Goal: Find specific page/section: Find specific page/section

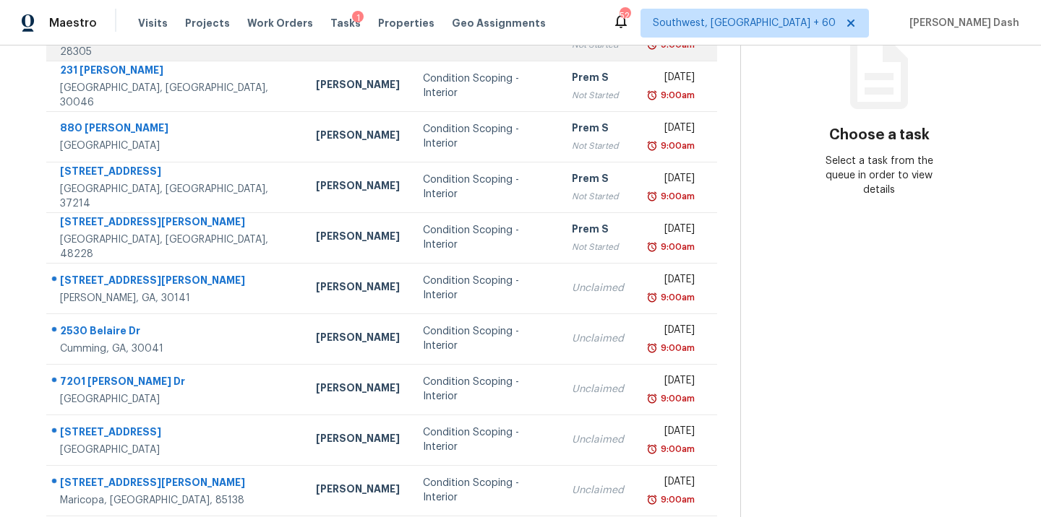
scroll to position [235, 0]
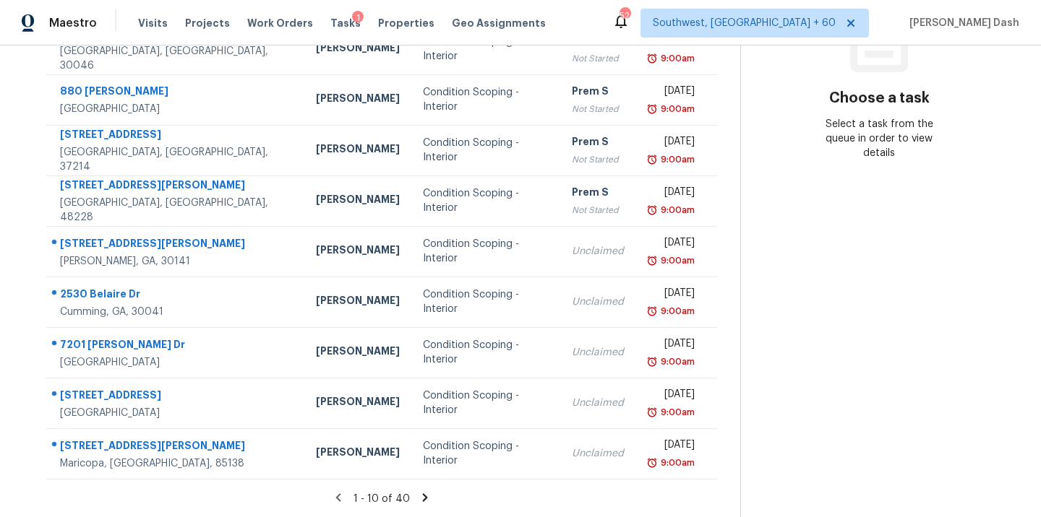
click at [428, 491] on icon at bounding box center [424, 497] width 13 height 13
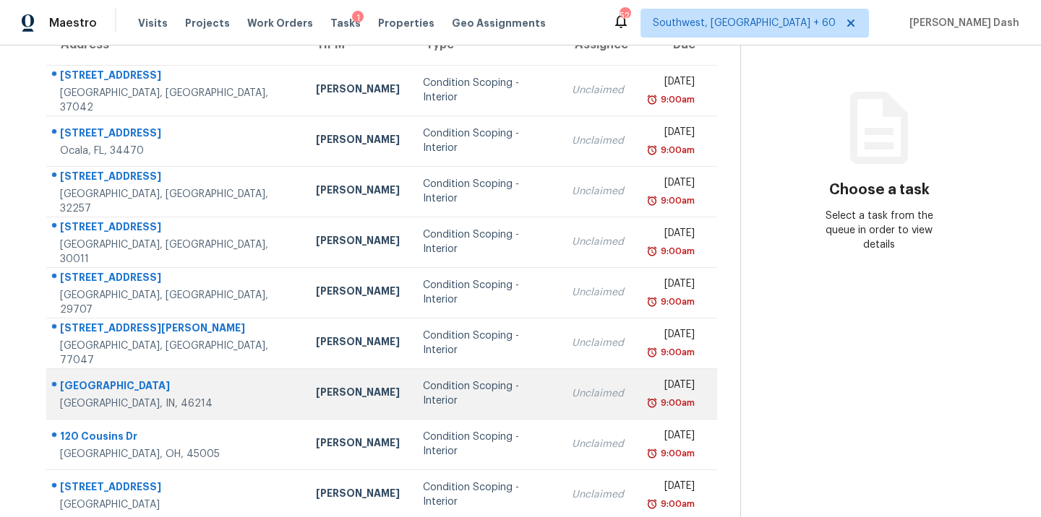
scroll to position [198, 0]
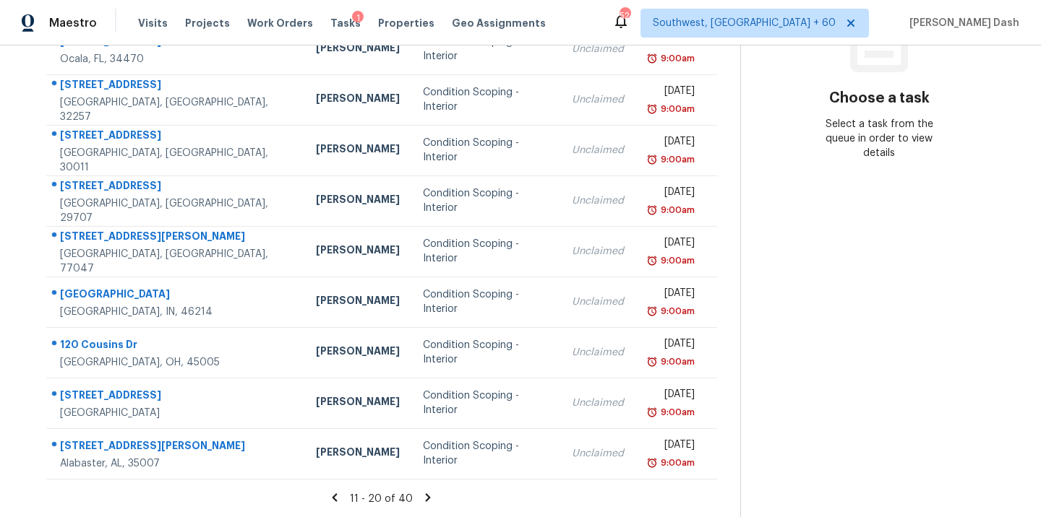
click at [424, 491] on icon at bounding box center [427, 497] width 13 height 13
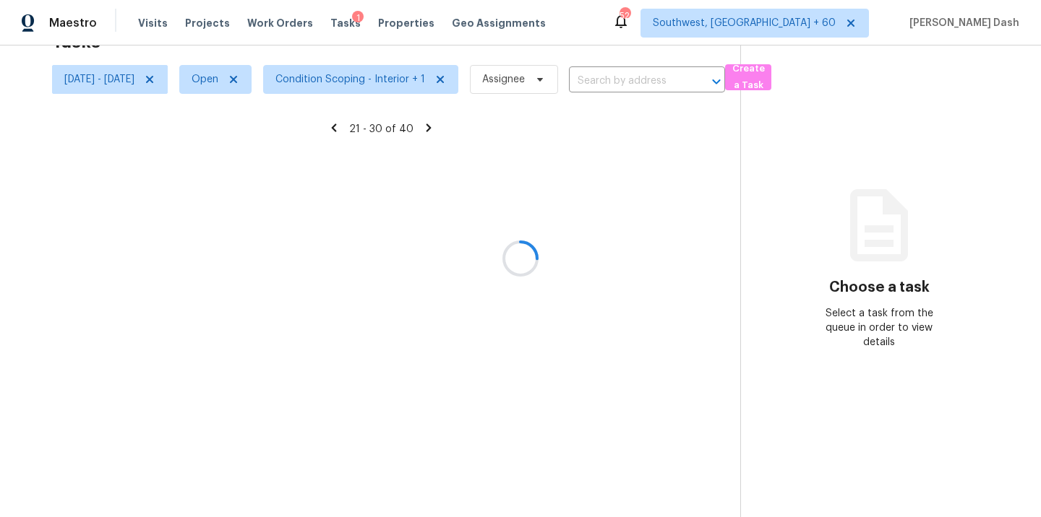
scroll to position [235, 0]
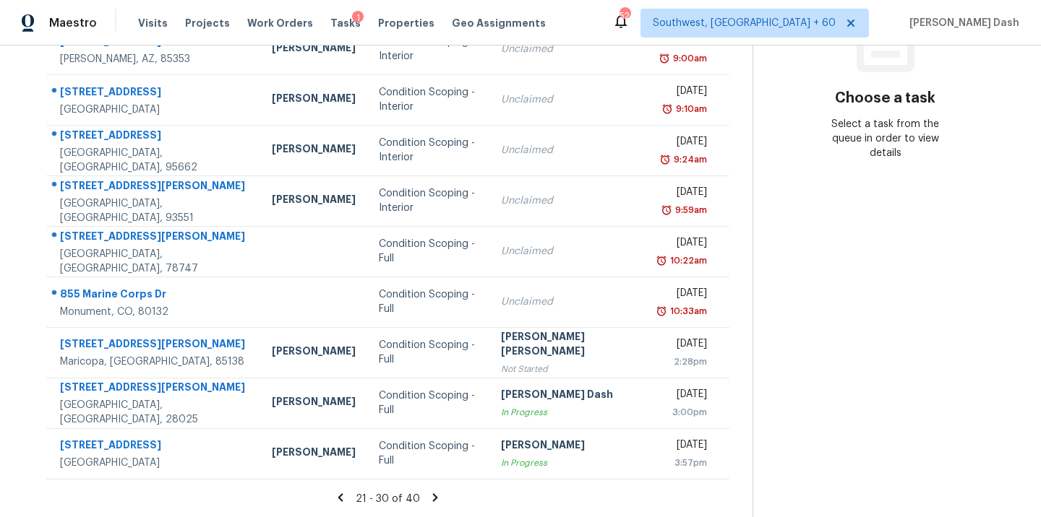
click at [432, 495] on icon at bounding box center [434, 498] width 5 height 8
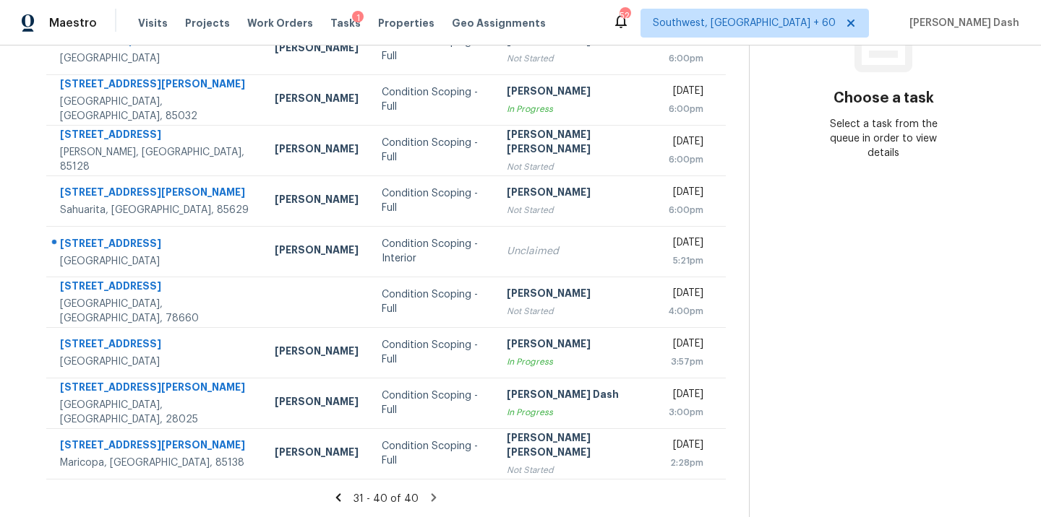
click at [340, 499] on icon at bounding box center [337, 498] width 5 height 8
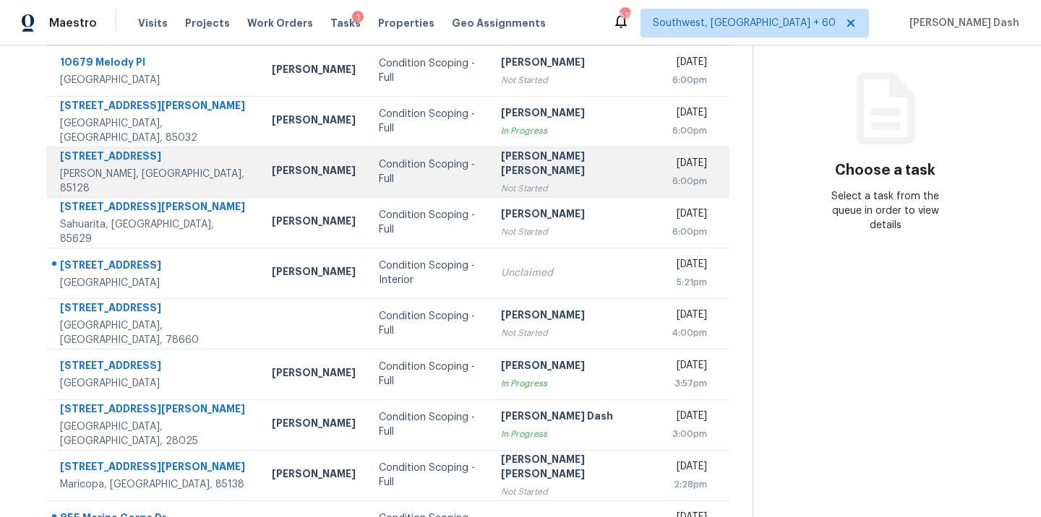
scroll to position [0, 0]
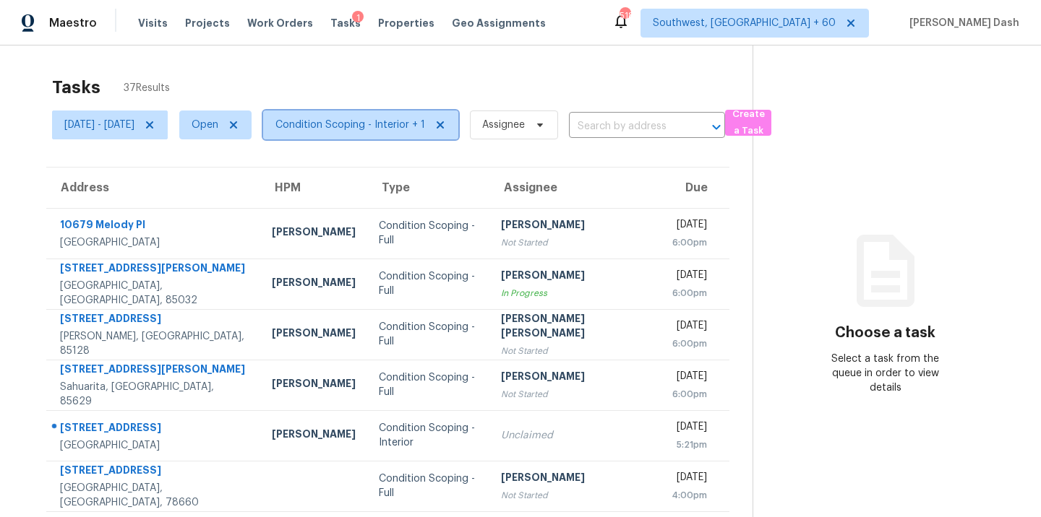
click at [411, 135] on span "Condition Scoping - Interior + 1" at bounding box center [360, 125] width 195 height 29
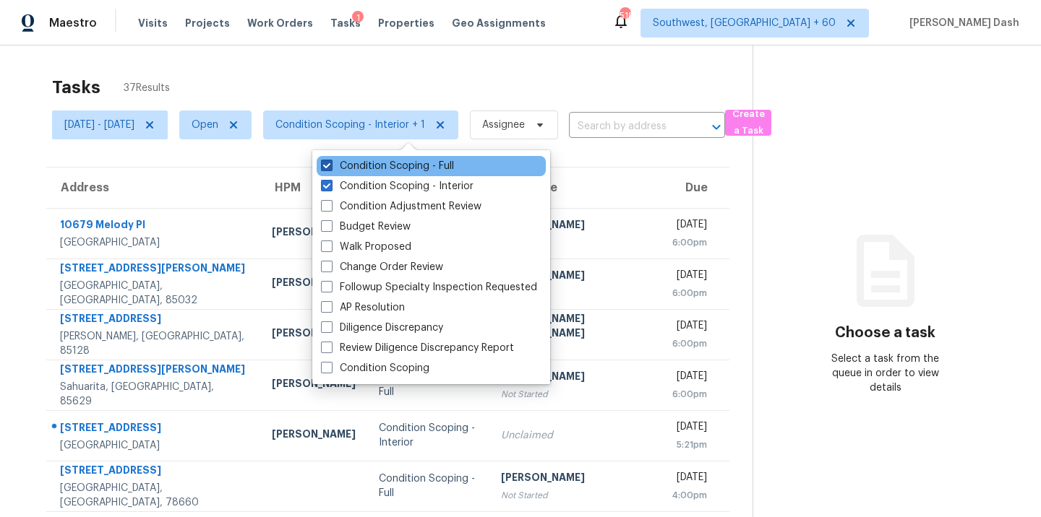
click at [395, 165] on label "Condition Scoping - Full" at bounding box center [387, 166] width 133 height 14
click at [330, 165] on input "Condition Scoping - Full" at bounding box center [325, 163] width 9 height 9
checkbox input "false"
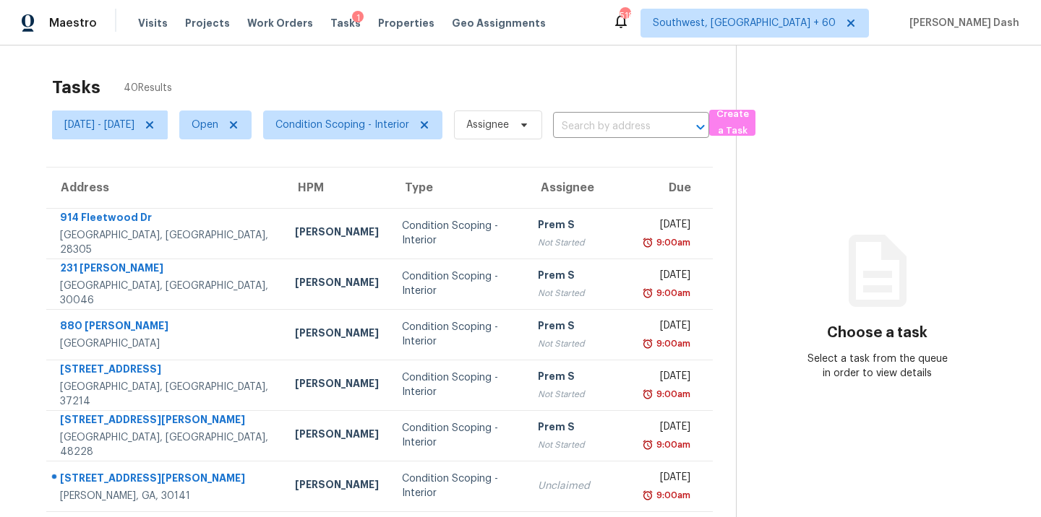
click at [383, 74] on div "Tasks 40 Results" at bounding box center [394, 88] width 684 height 38
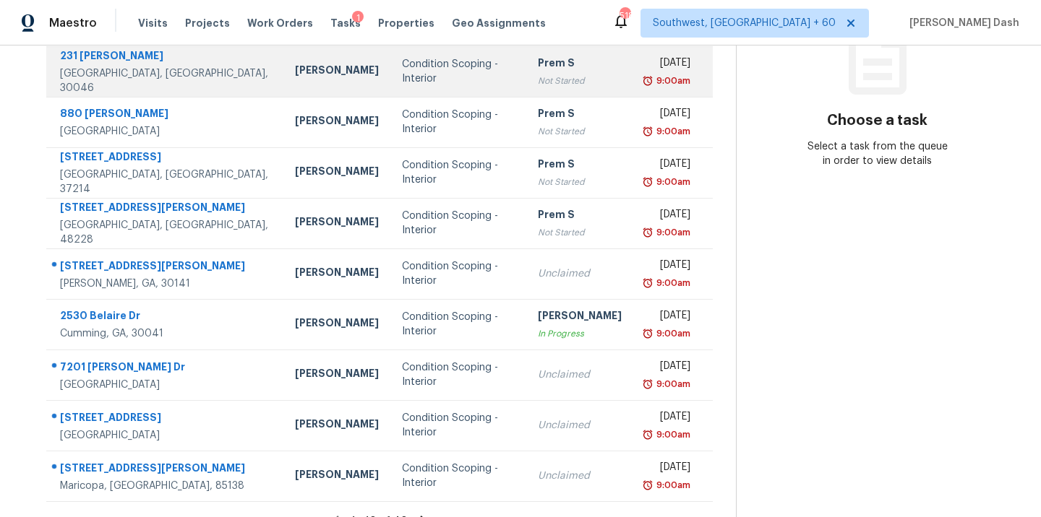
scroll to position [235, 0]
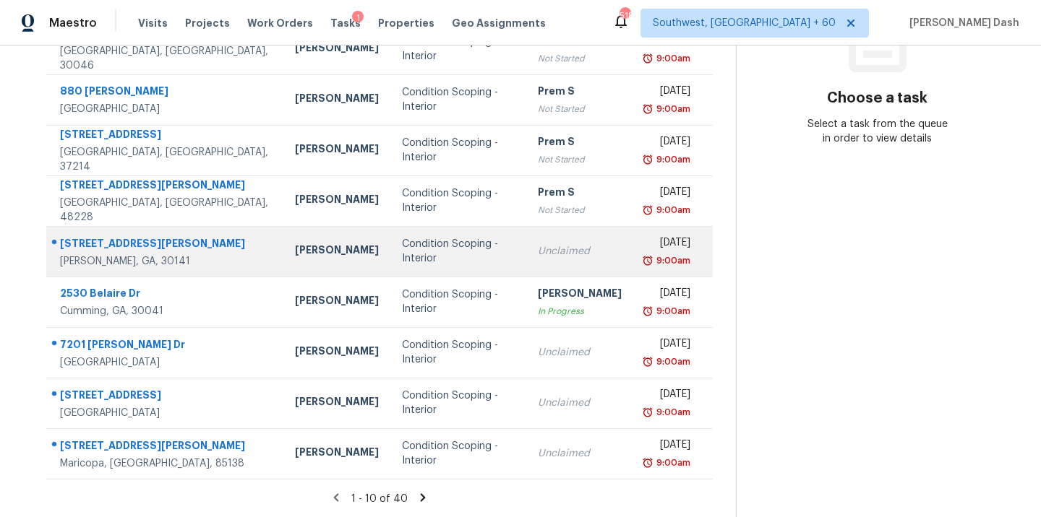
click at [390, 261] on td "Condition Scoping - Interior" at bounding box center [458, 251] width 137 height 51
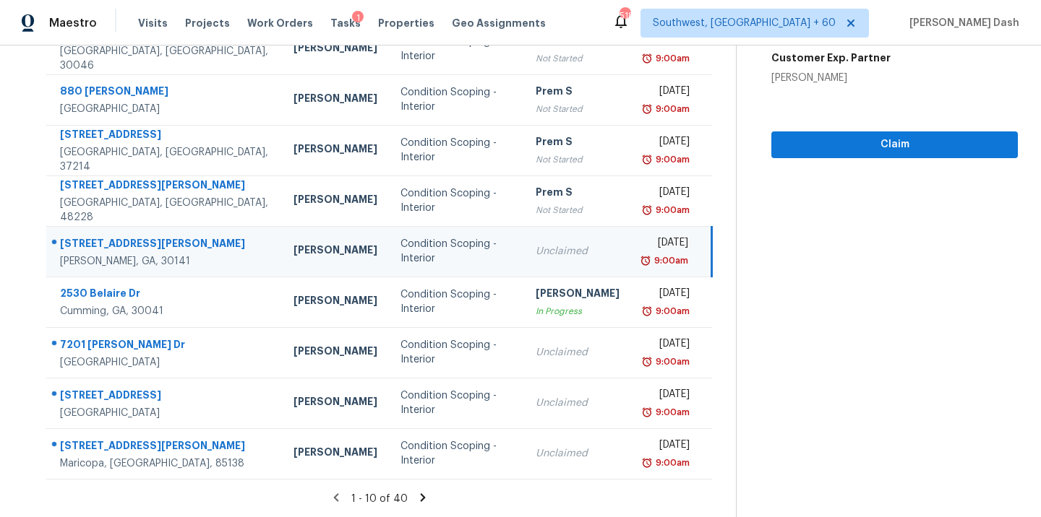
scroll to position [55, 0]
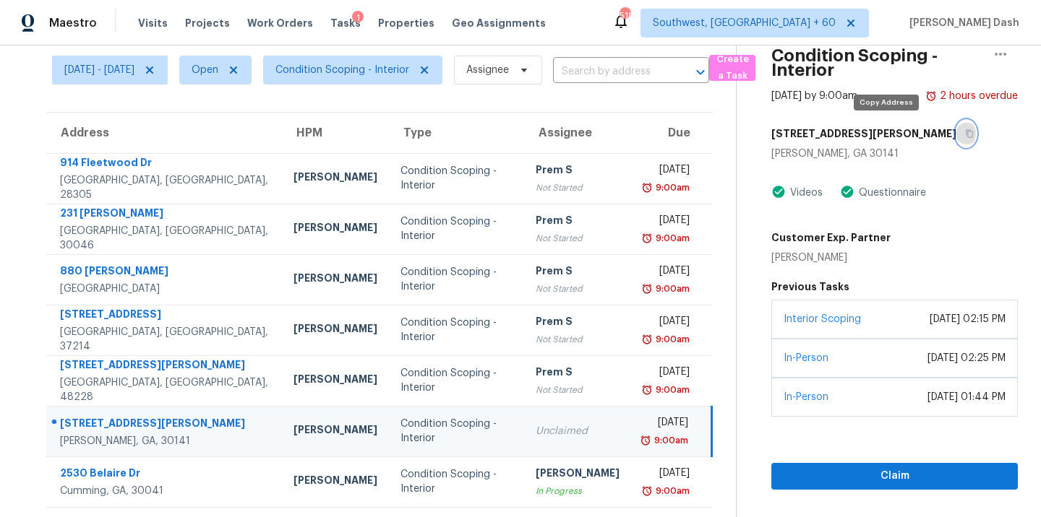
click at [956, 129] on button "button" at bounding box center [966, 134] width 20 height 26
click at [473, 431] on div "Condition Scoping - Interior" at bounding box center [456, 431] width 113 height 29
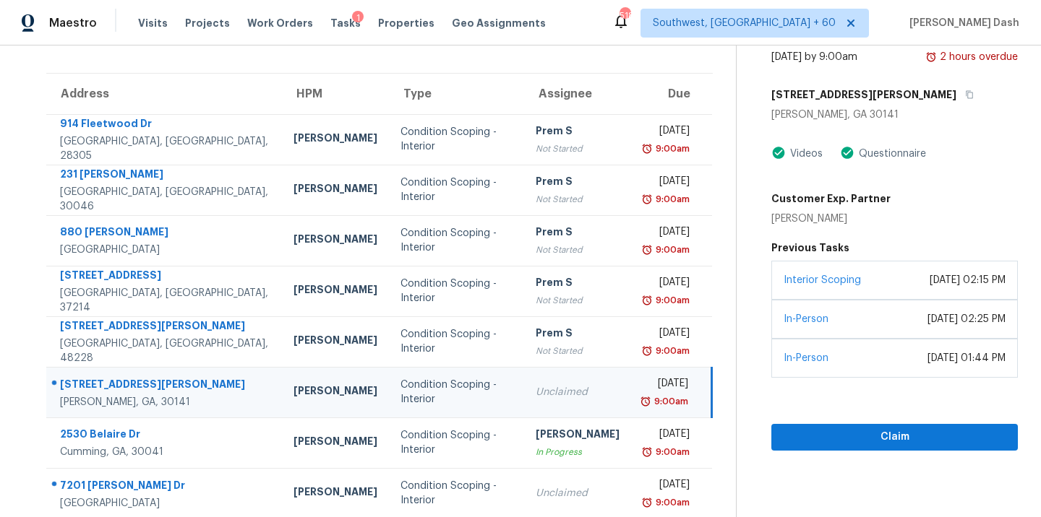
scroll to position [142, 0]
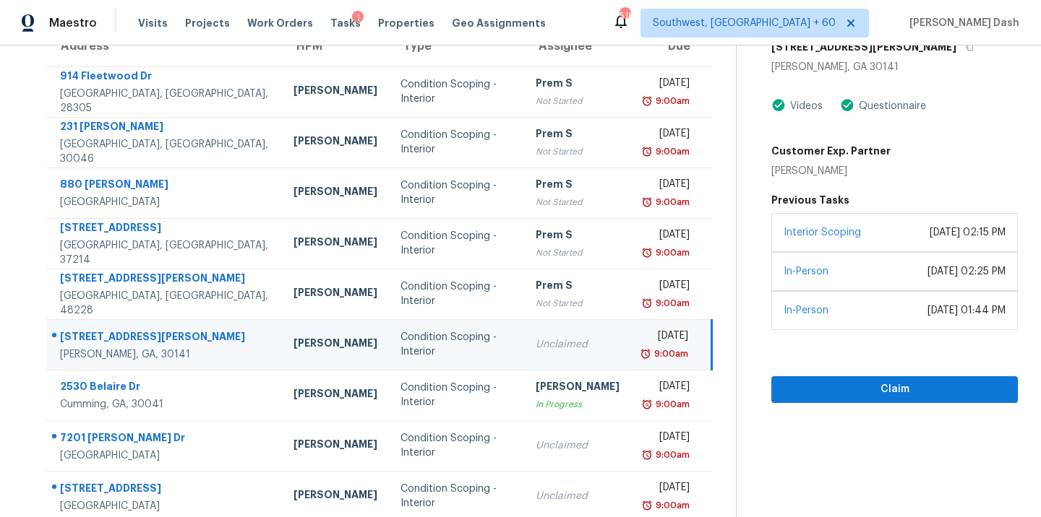
click at [524, 361] on td "Unclaimed" at bounding box center [577, 344] width 107 height 51
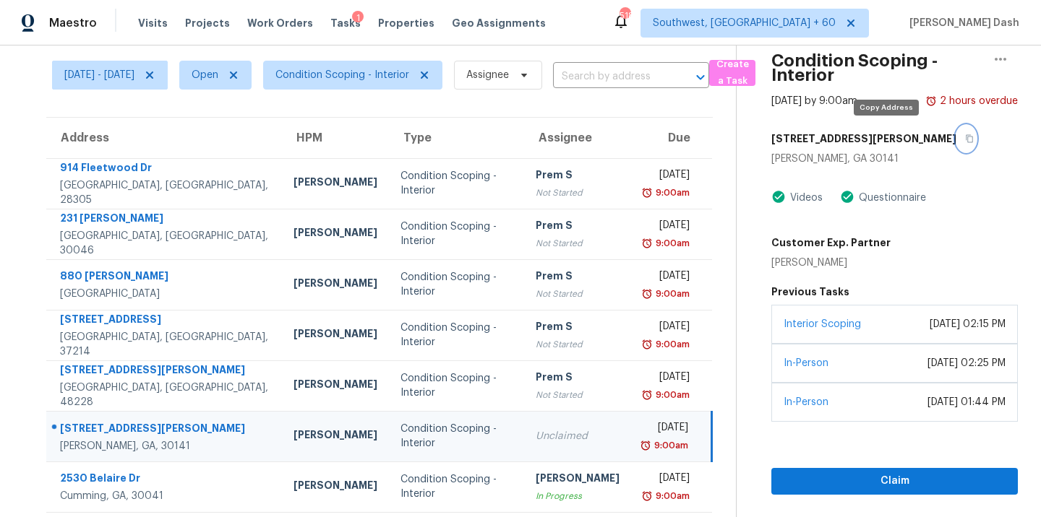
click at [966, 135] on icon "button" at bounding box center [969, 139] width 7 height 8
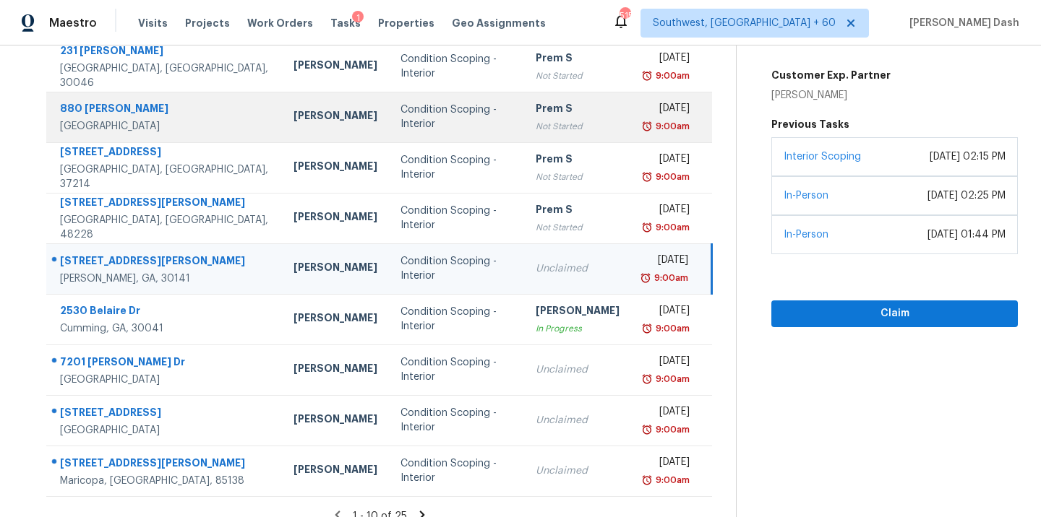
scroll to position [232, 0]
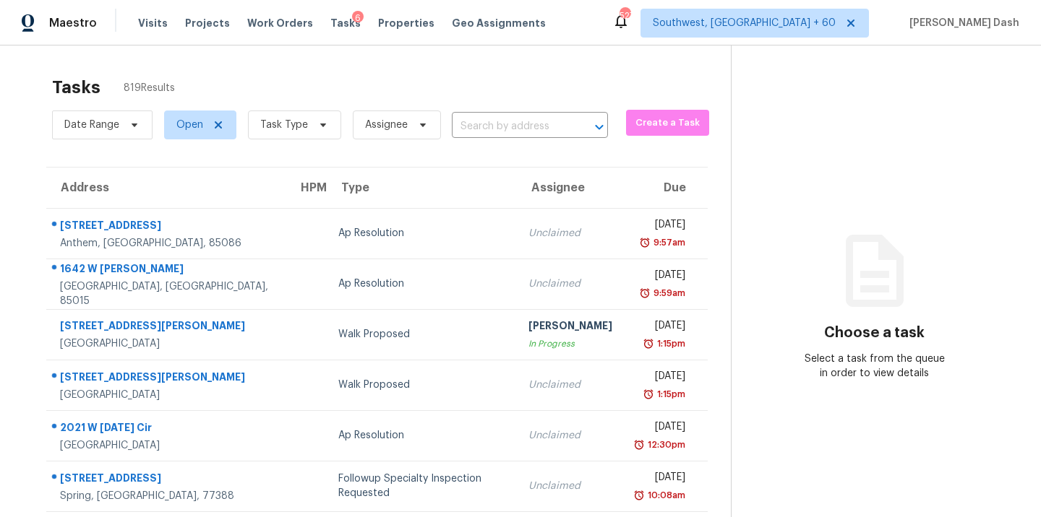
click at [150, 25] on span "Visits" at bounding box center [153, 23] width 30 height 14
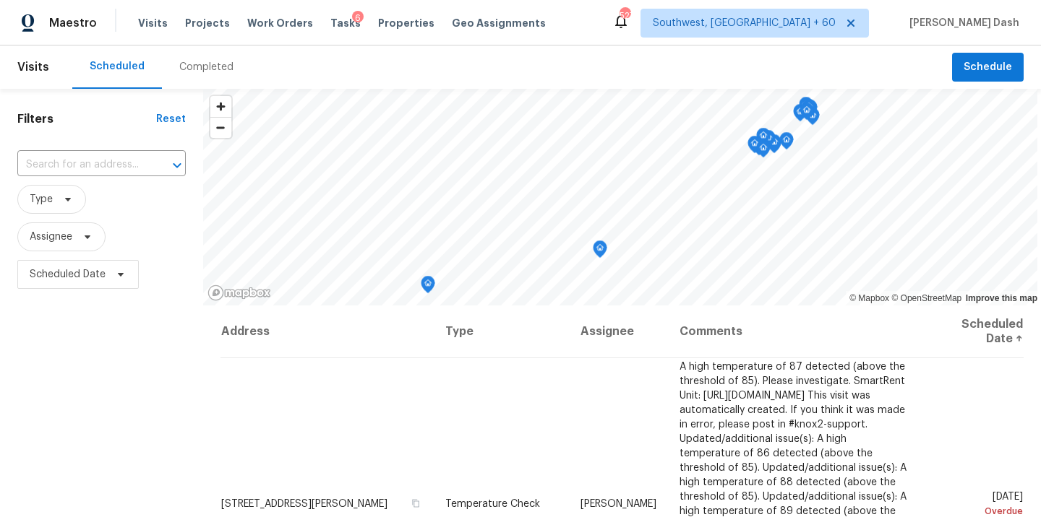
click at [187, 72] on div "Completed" at bounding box center [206, 67] width 54 height 14
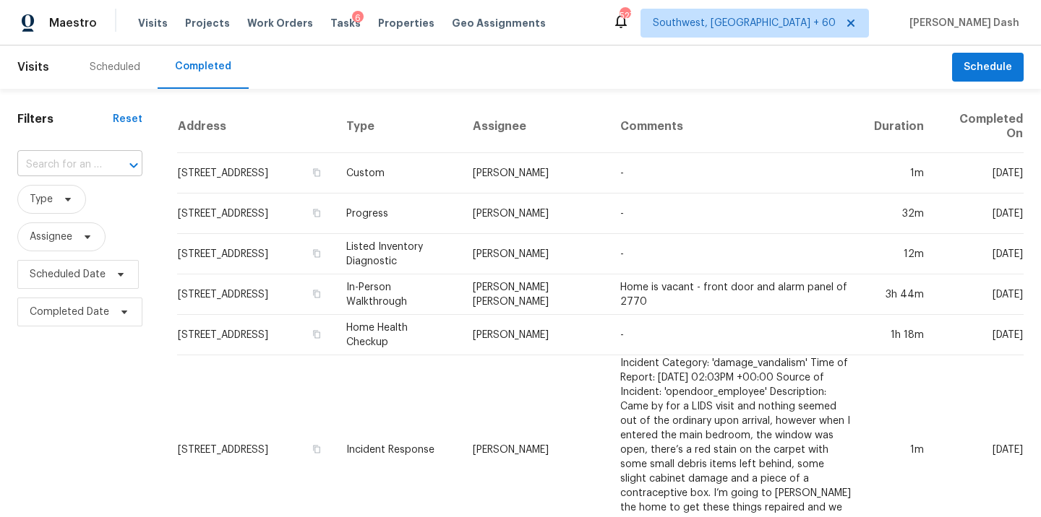
click at [113, 160] on div at bounding box center [124, 165] width 38 height 20
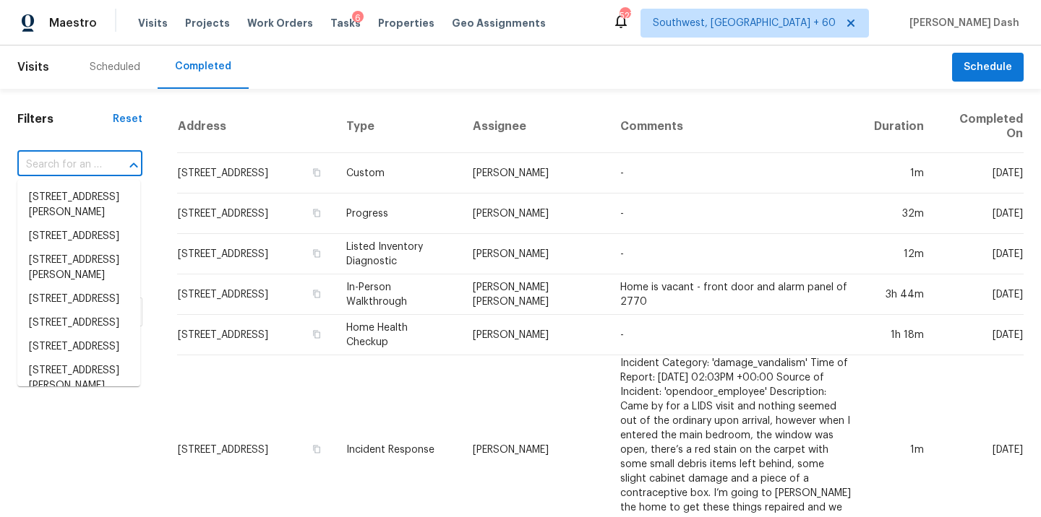
paste input "43 Poole Bridge Ct, Hiram, GA 30141"
type input "43 Poole Bridge Ct, Hiram, GA 30141"
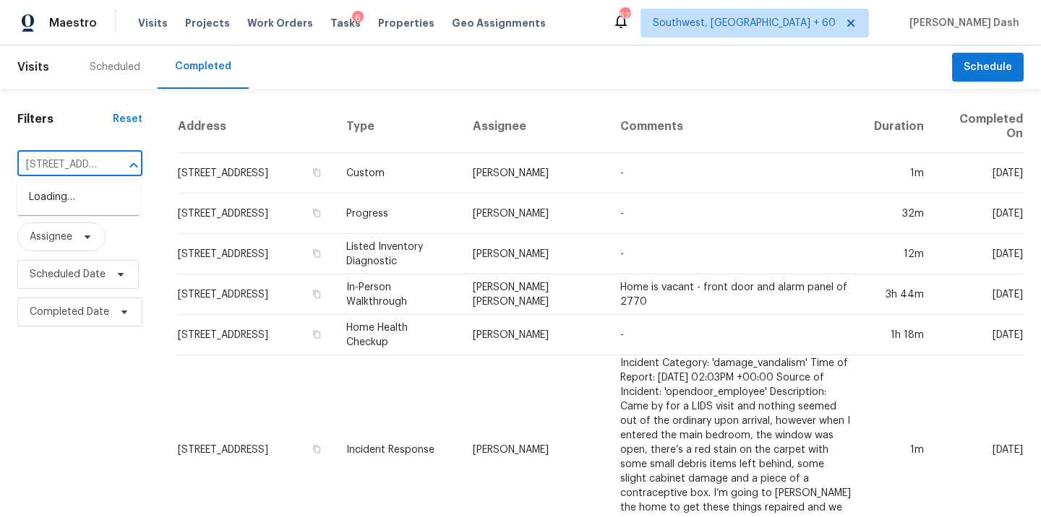
scroll to position [0, 98]
click at [97, 200] on li "43 Poole Bridge Ct, Hiram, GA 30141" at bounding box center [78, 213] width 123 height 54
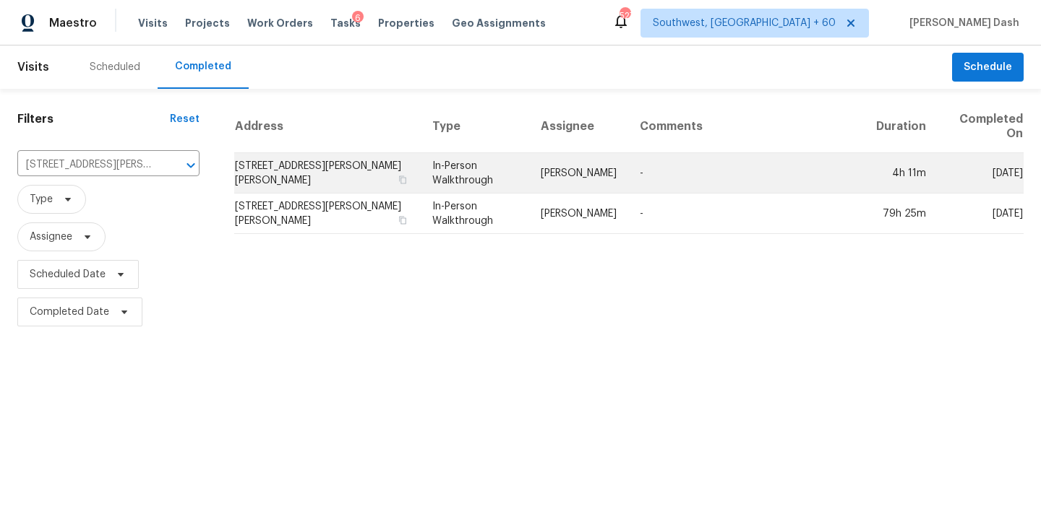
click at [483, 168] on td "In-Person Walkthrough" at bounding box center [475, 173] width 108 height 40
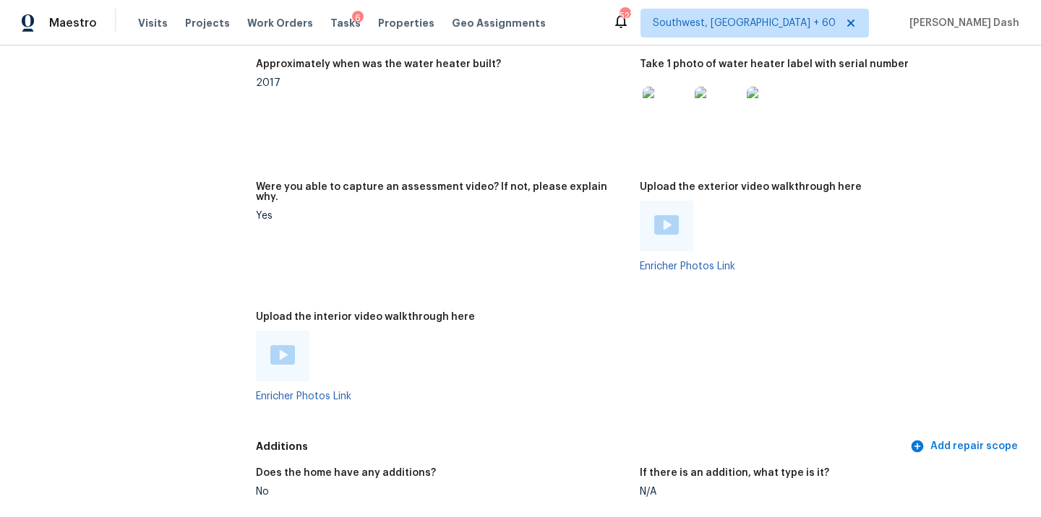
scroll to position [2823, 0]
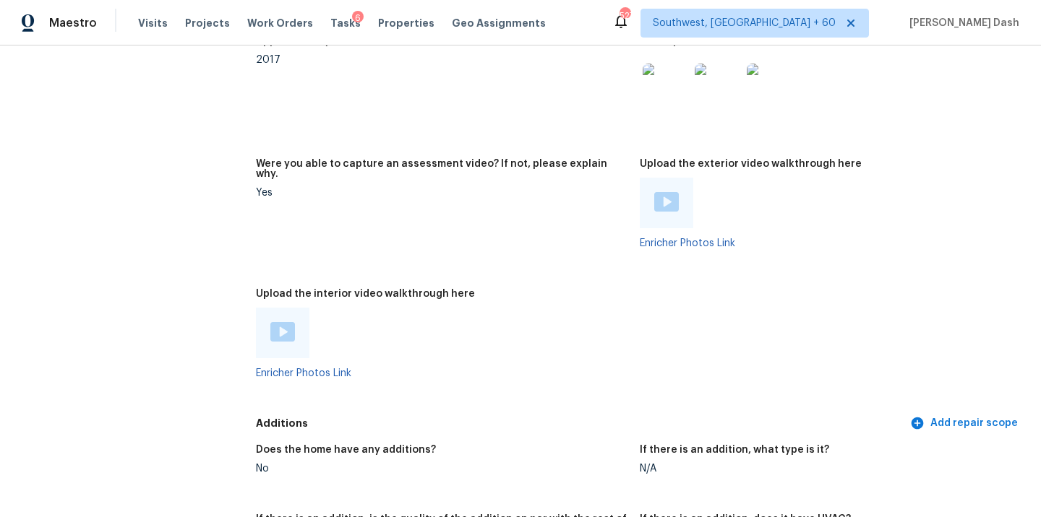
click at [274, 322] on img at bounding box center [282, 332] width 25 height 20
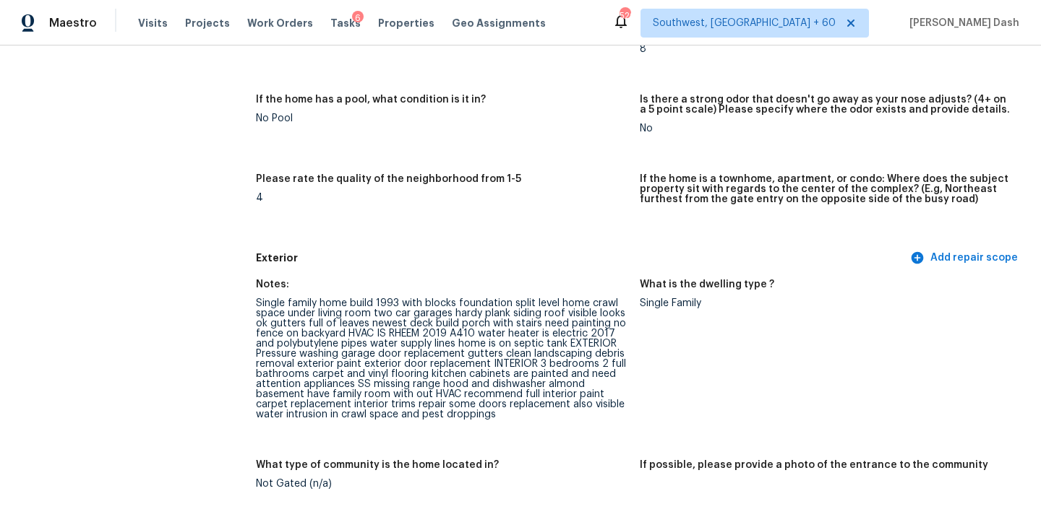
scroll to position [358, 0]
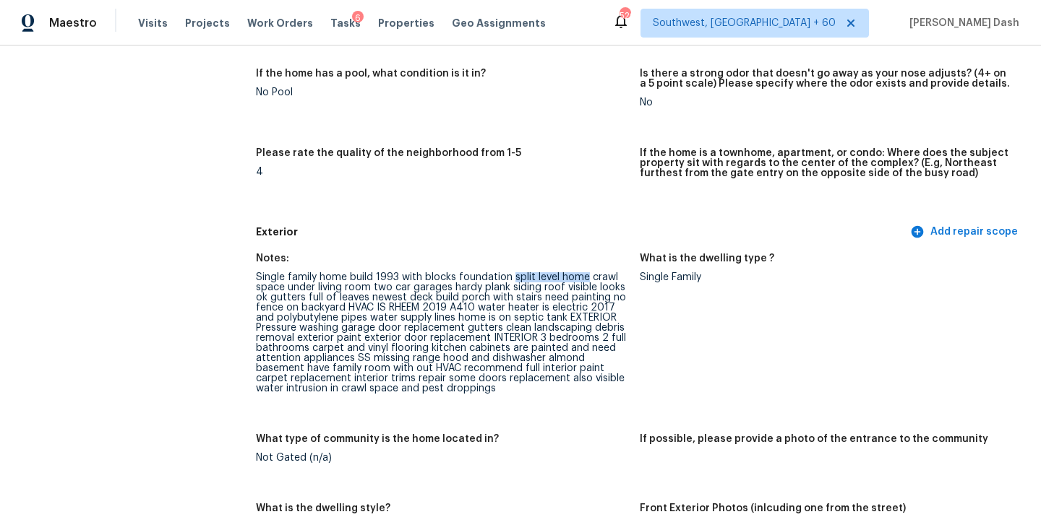
drag, startPoint x: 512, startPoint y: 278, endPoint x: 585, endPoint y: 272, distance: 73.2
click at [585, 272] on div "Single family home build 1993 with blocks foundation split level home crawl spa…" at bounding box center [442, 332] width 372 height 121
copy div "split level home"
drag, startPoint x: 275, startPoint y: 321, endPoint x: 343, endPoint y: 319, distance: 67.9
click at [343, 319] on div "Single family home build 1993 with blocks foundation split level home crawl spa…" at bounding box center [442, 332] width 372 height 121
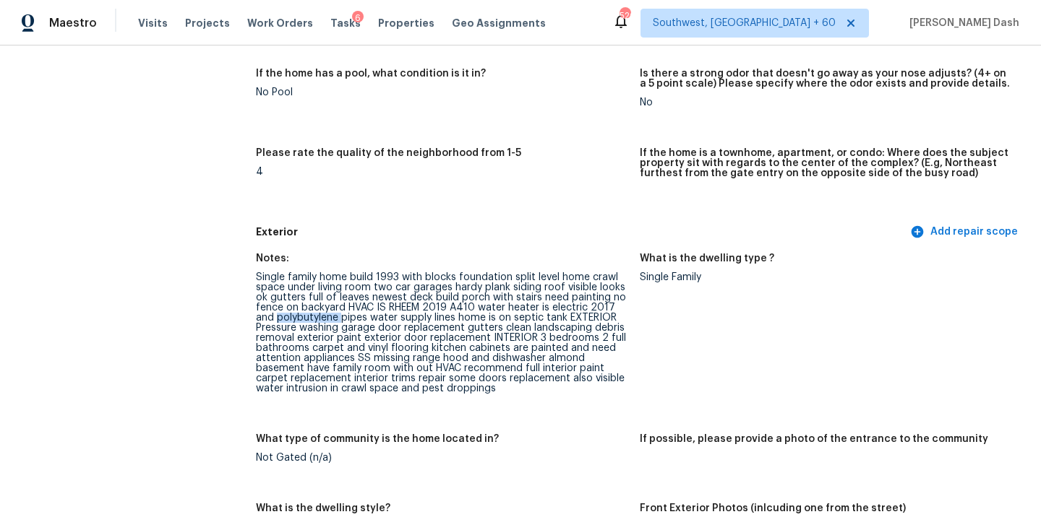
copy div "polybutylene"
click at [285, 318] on div "Single family home build 1993 with blocks foundation split level home crawl spa…" at bounding box center [442, 332] width 372 height 121
drag, startPoint x: 277, startPoint y: 318, endPoint x: 365, endPoint y: 318, distance: 88.2
click at [365, 318] on div "Single family home build 1993 with blocks foundation split level home crawl spa…" at bounding box center [442, 332] width 372 height 121
copy div "polybutylene pipes"
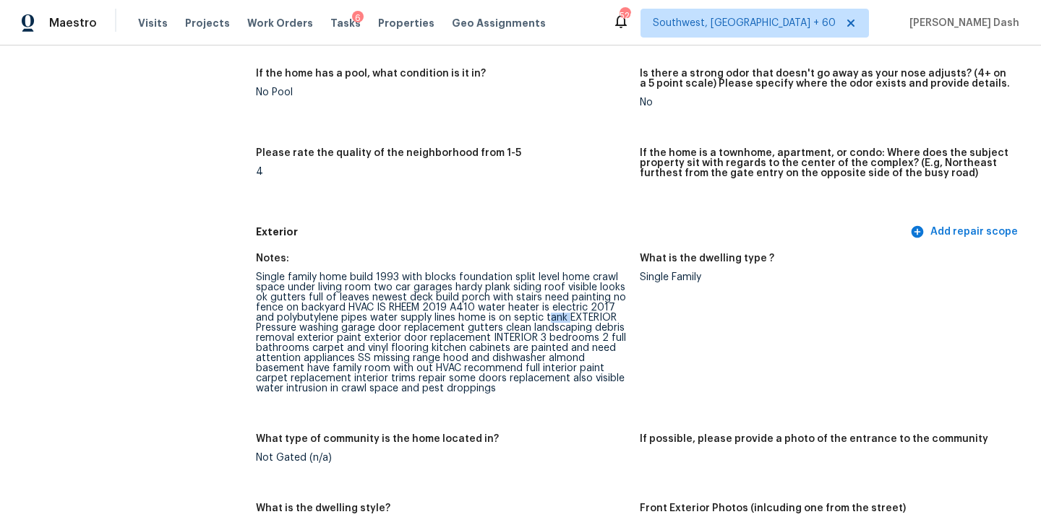
drag, startPoint x: 567, startPoint y: 316, endPoint x: 547, endPoint y: 316, distance: 19.5
click at [547, 316] on div "Single family home build 1993 with blocks foundation split level home crawl spa…" at bounding box center [442, 332] width 372 height 121
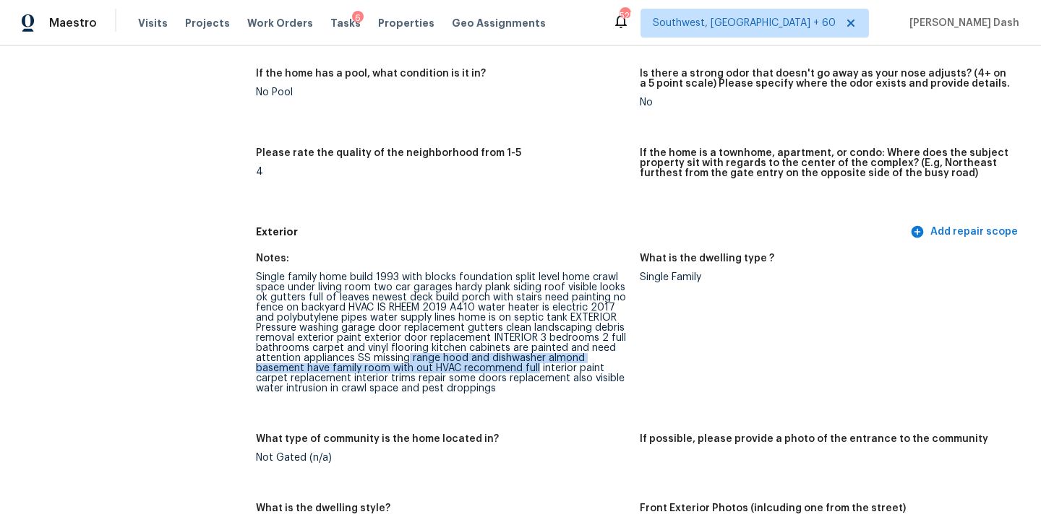
drag, startPoint x: 408, startPoint y: 356, endPoint x: 535, endPoint y: 365, distance: 127.5
click at [535, 365] on div "Single family home build 1993 with blocks foundation split level home crawl spa…" at bounding box center [442, 332] width 372 height 121
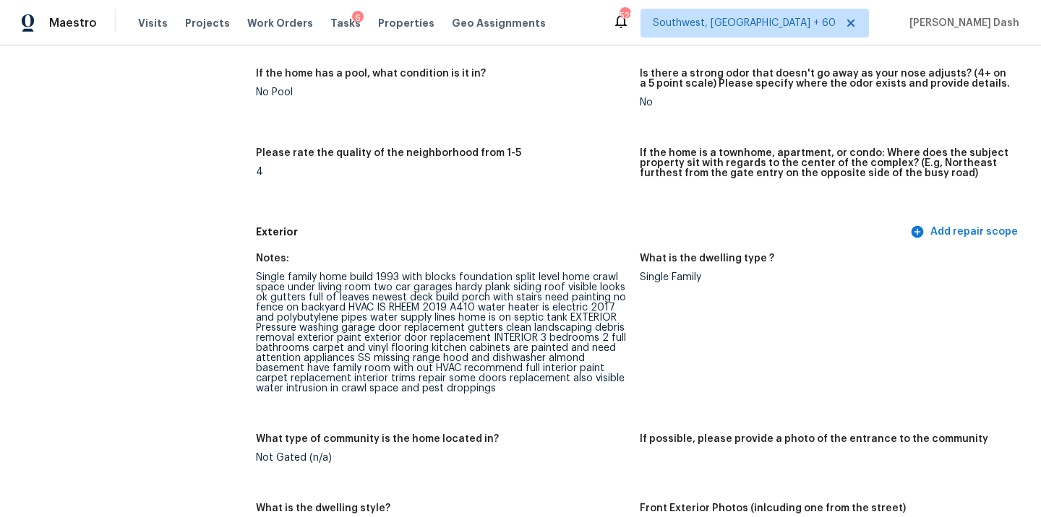
click at [306, 375] on div "Single family home build 1993 with blocks foundation split level home crawl spa…" at bounding box center [442, 332] width 372 height 121
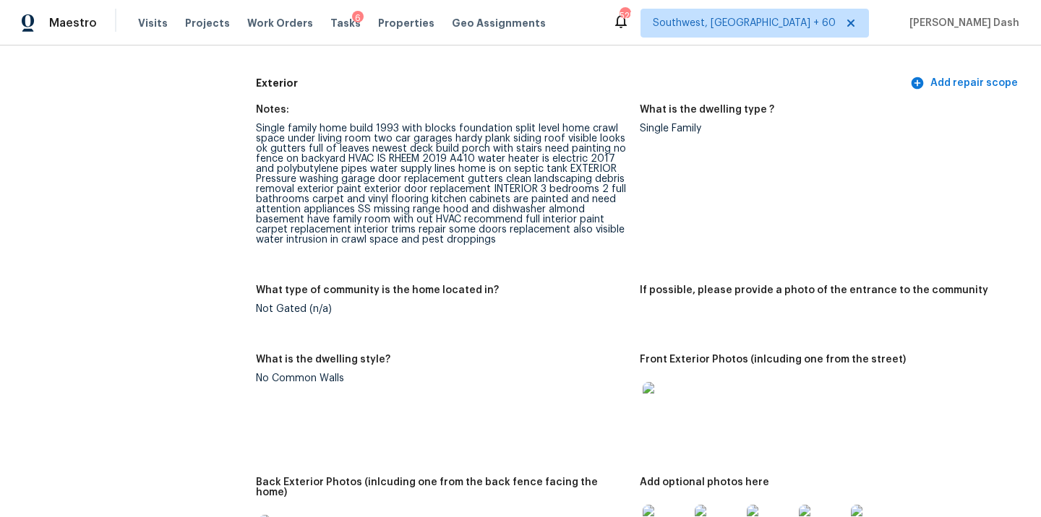
scroll to position [482, 0]
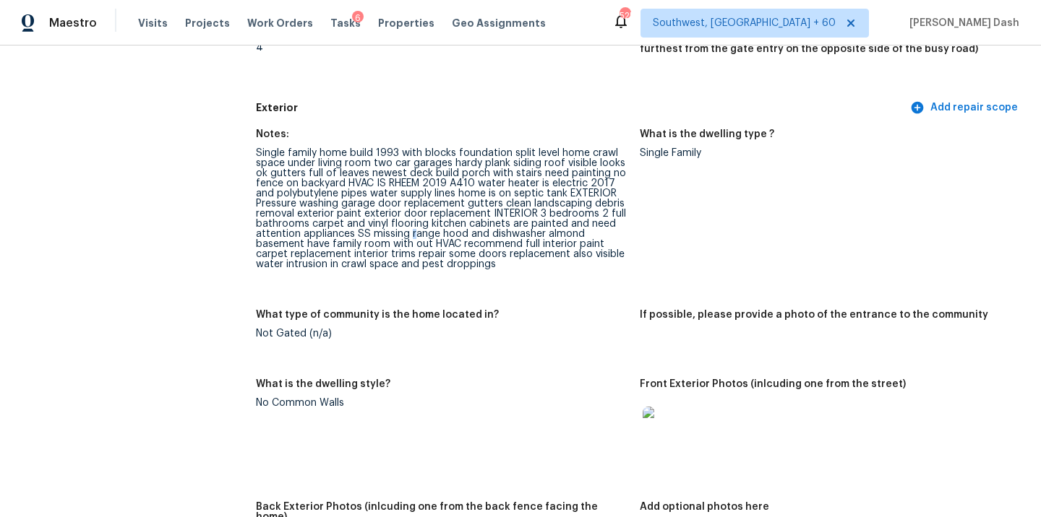
click at [410, 238] on div "Single family home build 1993 with blocks foundation split level home crawl spa…" at bounding box center [442, 208] width 372 height 121
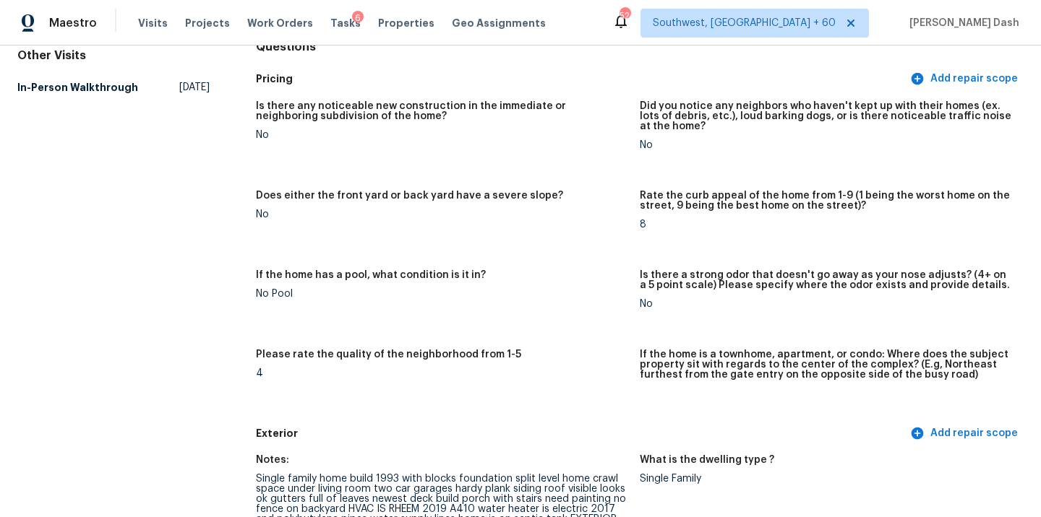
scroll to position [0, 0]
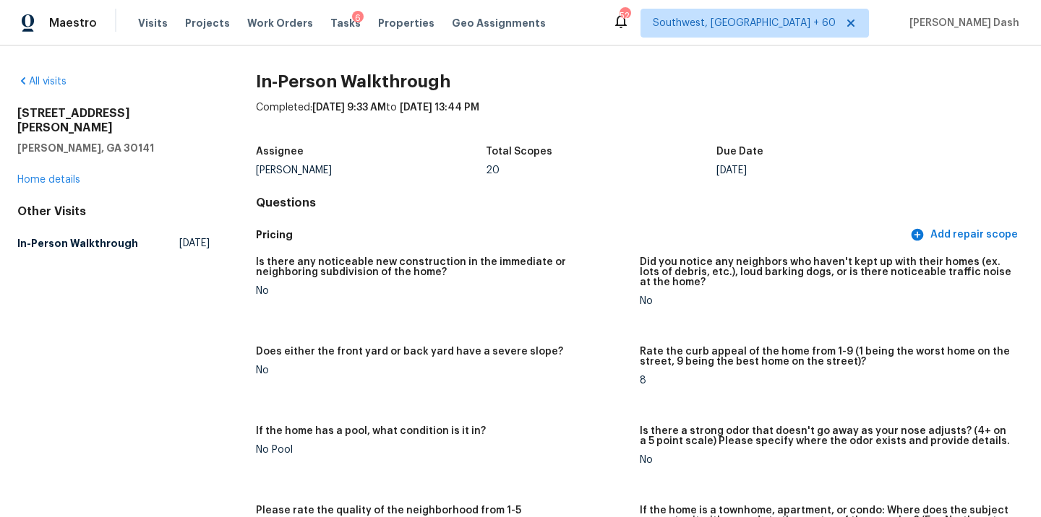
click at [52, 88] on div "All visits" at bounding box center [113, 81] width 192 height 14
click at [52, 85] on link "All visits" at bounding box center [41, 82] width 49 height 10
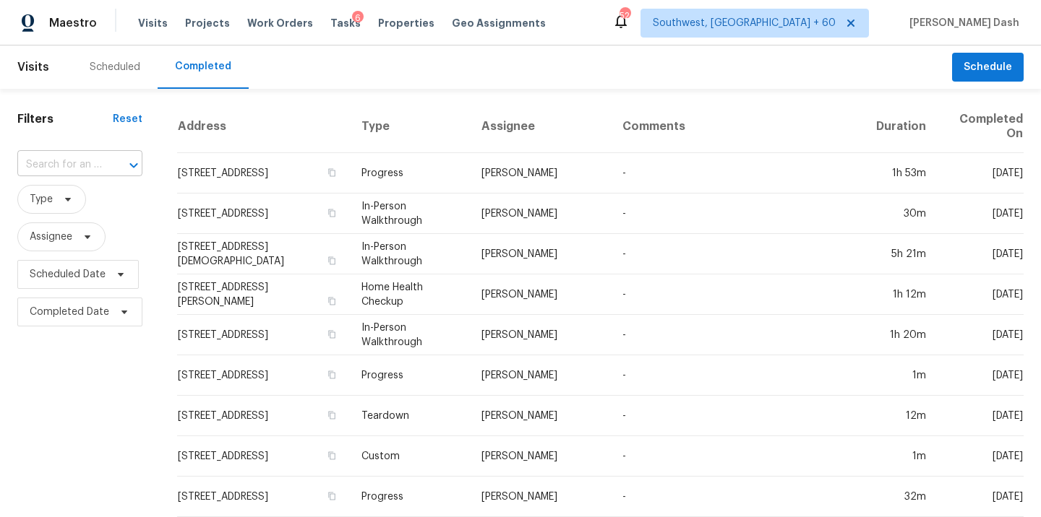
click at [106, 166] on div at bounding box center [124, 165] width 38 height 20
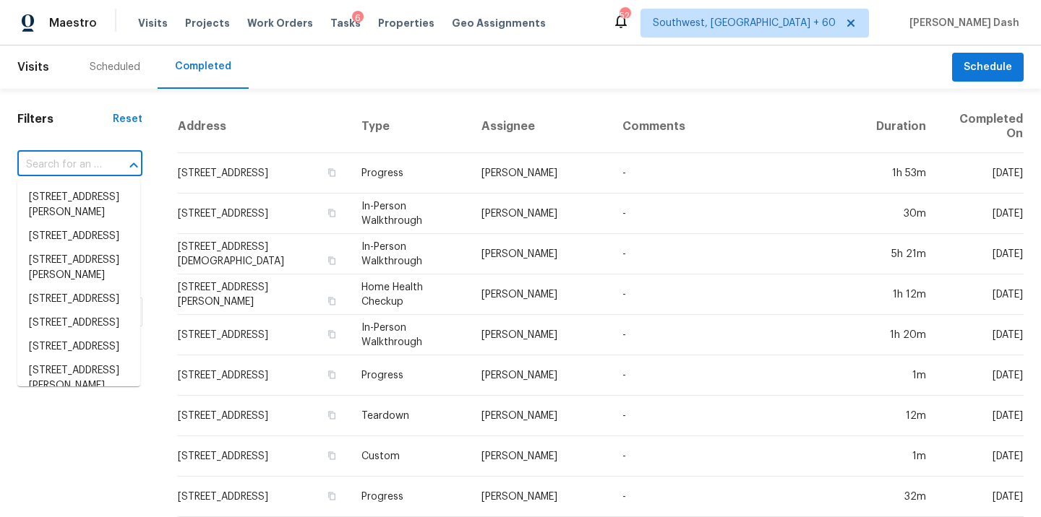
paste input "7875 Nummie Ct, North Charleston, SC 29418"
type input "7875 Nummie Ct, North Charleston, SC 29418"
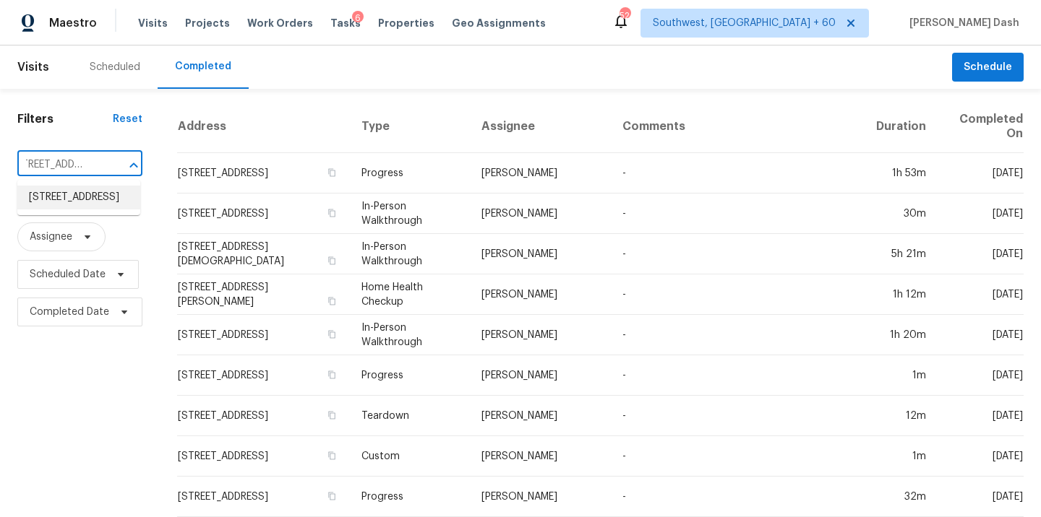
click at [79, 200] on li "7875 Nummie Ct, North Charleston, SC 29418" at bounding box center [78, 198] width 123 height 24
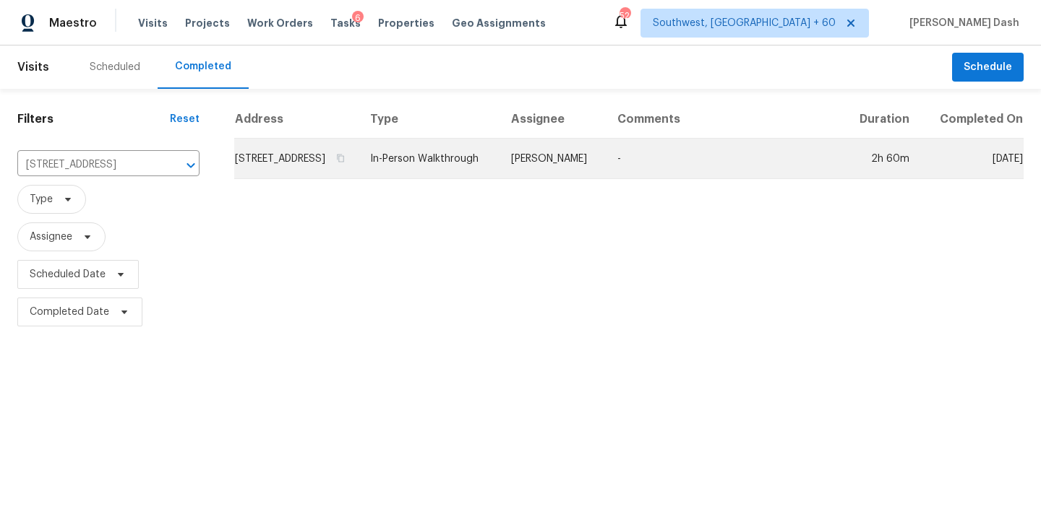
click at [452, 176] on td "In-Person Walkthrough" at bounding box center [428, 159] width 141 height 40
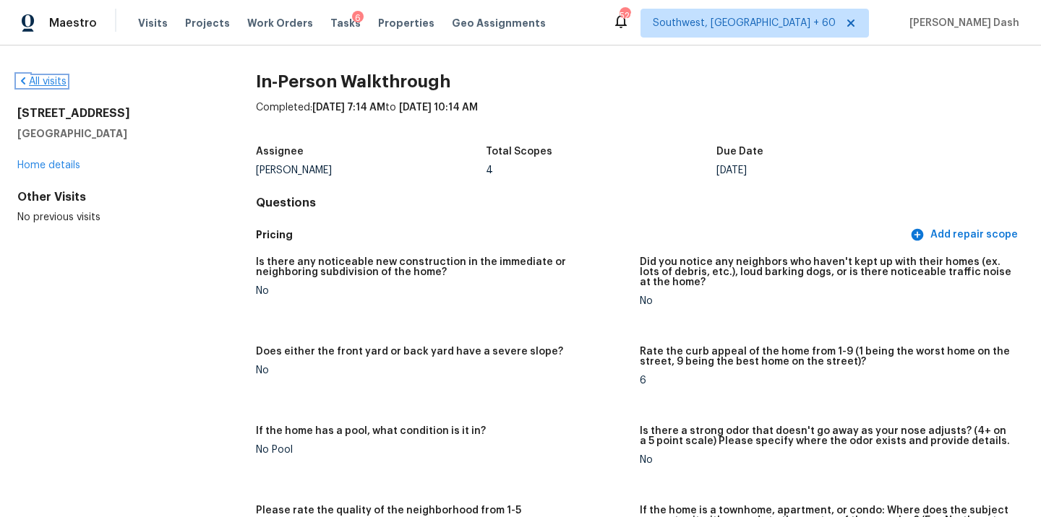
click at [43, 82] on link "All visits" at bounding box center [41, 82] width 49 height 10
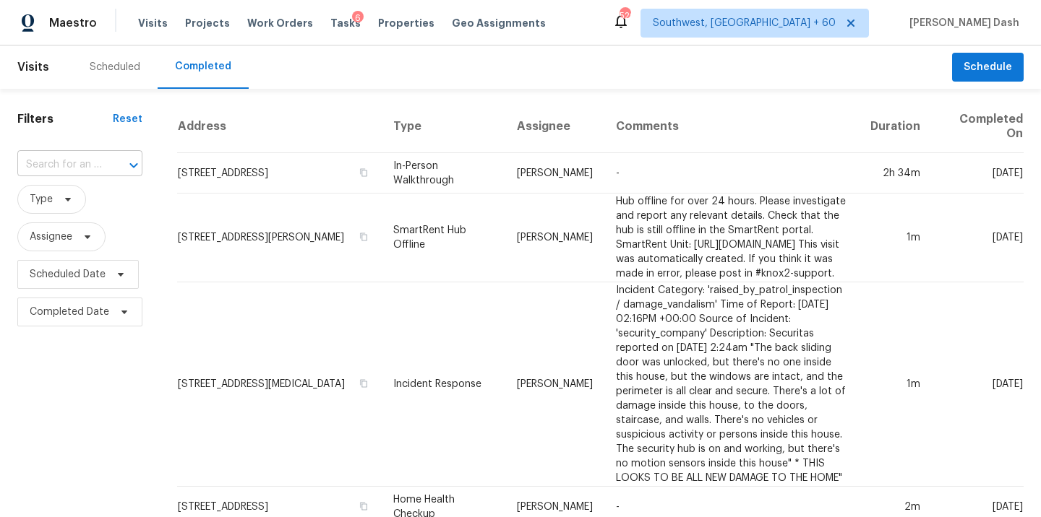
click at [41, 160] on input "text" at bounding box center [59, 165] width 85 height 22
paste input "43265 W Bailey Dr, Maricopa, AZ 85138"
type input "43265 W Bailey Dr, Maricopa, AZ 85138"
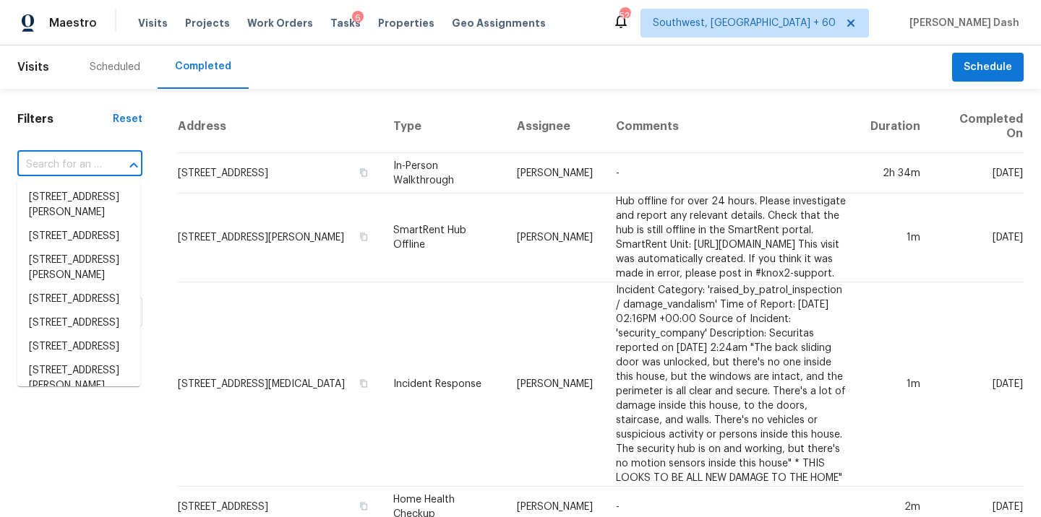
click at [79, 158] on input "text" at bounding box center [59, 165] width 85 height 22
paste input "43265 W Bailey Dr, Maricopa, AZ 85138"
type input "43265 W Bailey Dr, Maricopa, AZ 85138"
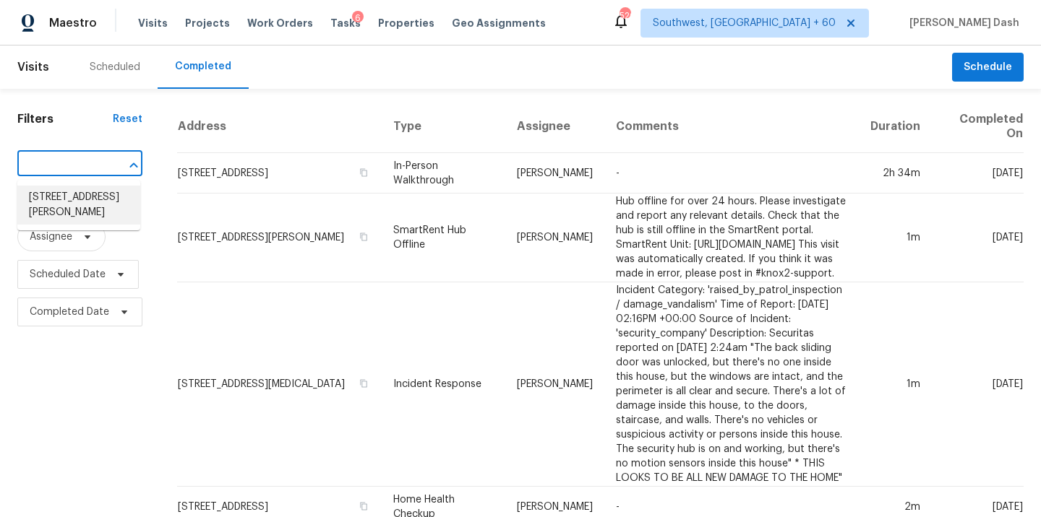
click at [90, 199] on li "43265 W Bailey Dr, Maricopa, AZ 85138" at bounding box center [78, 205] width 123 height 39
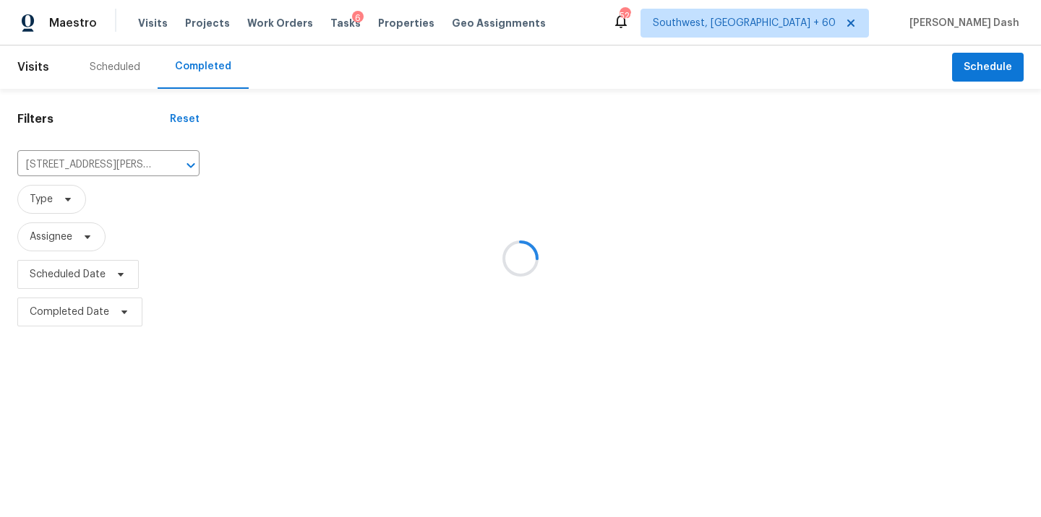
click at [478, 172] on div at bounding box center [520, 258] width 1041 height 517
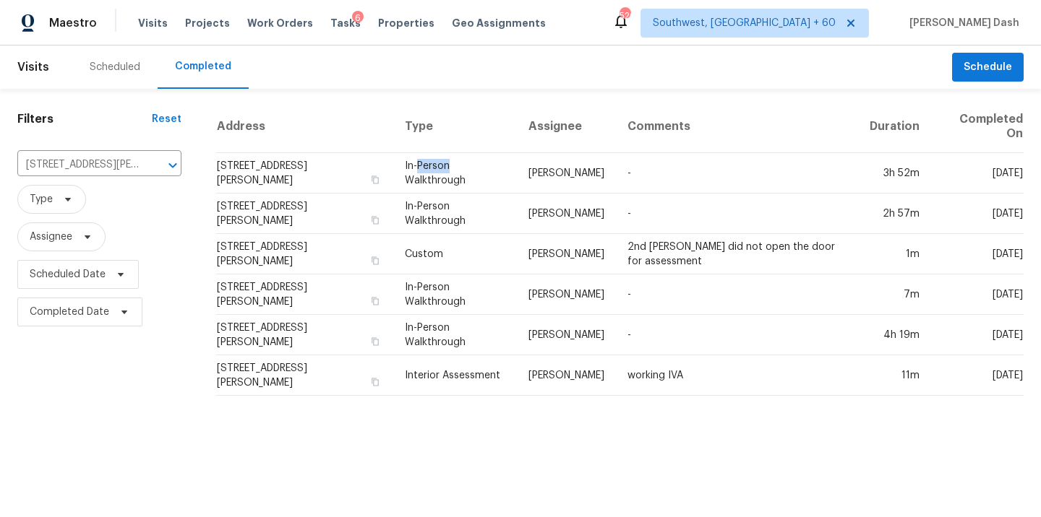
click at [478, 172] on td "In-Person Walkthrough" at bounding box center [455, 173] width 124 height 40
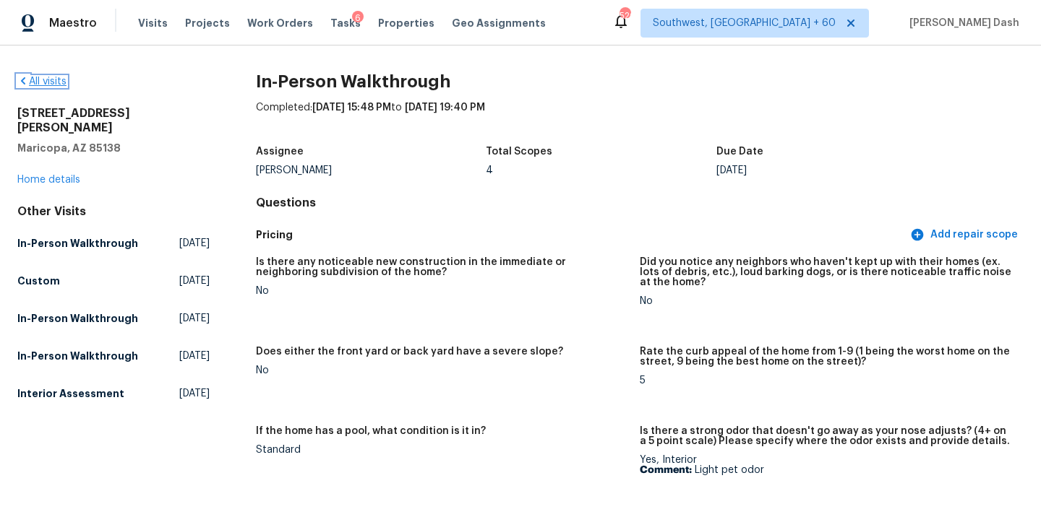
click at [53, 85] on link "All visits" at bounding box center [41, 82] width 49 height 10
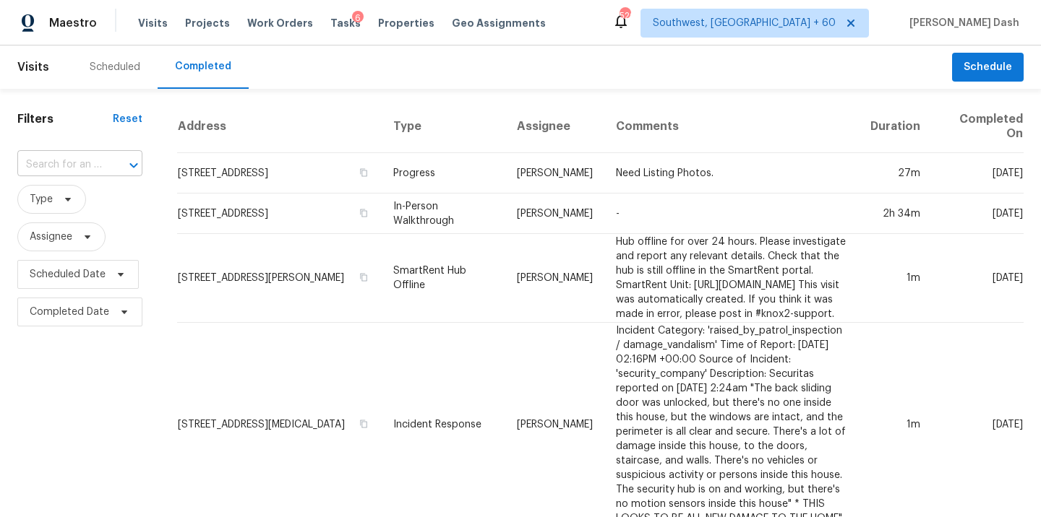
click at [70, 154] on input "text" at bounding box center [59, 165] width 85 height 22
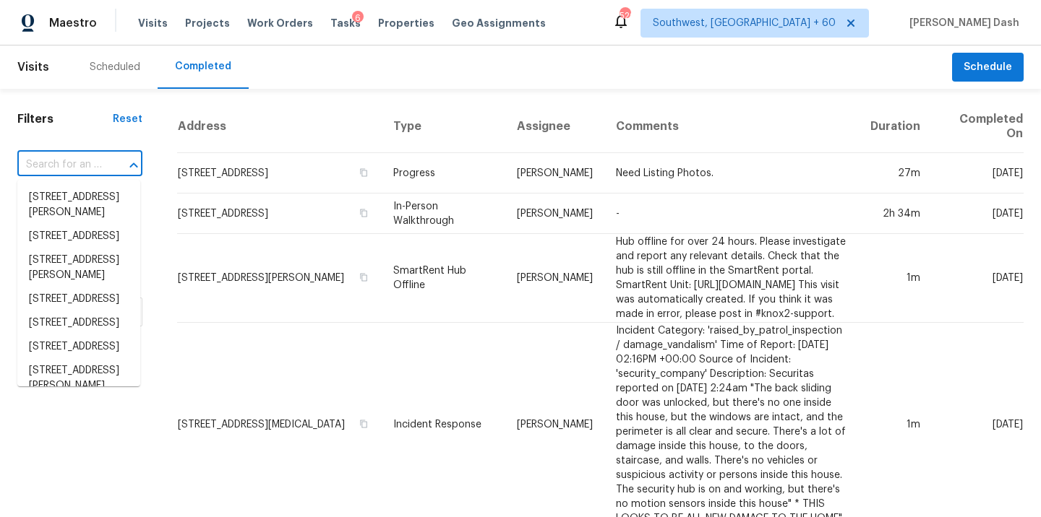
paste input "321 Greenspoint Ct, Clarksville, TN 37042"
type input "321 Greenspoint Ct, Clarksville, TN 37042"
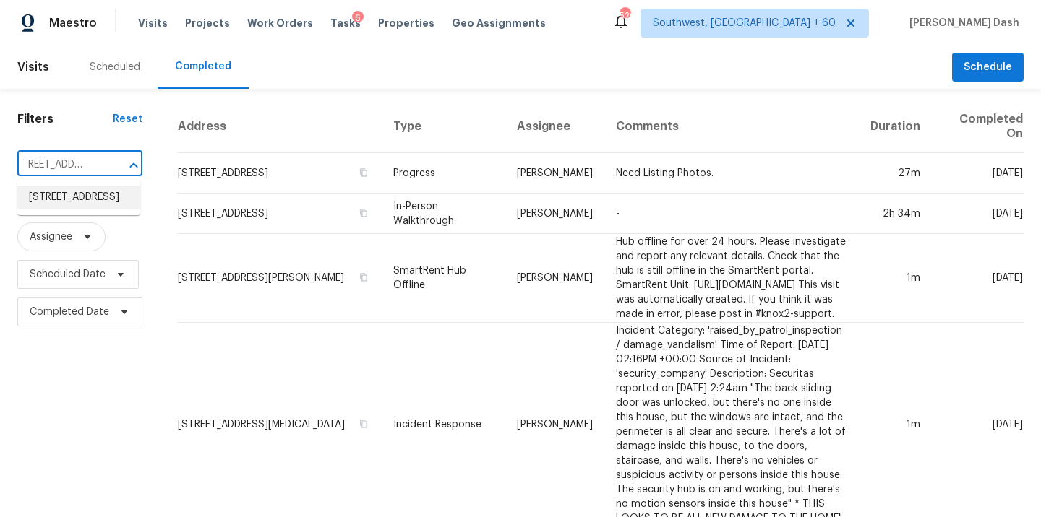
click at [74, 207] on li "321 Greenspoint Ct, Clarksville, TN 37042" at bounding box center [78, 198] width 123 height 24
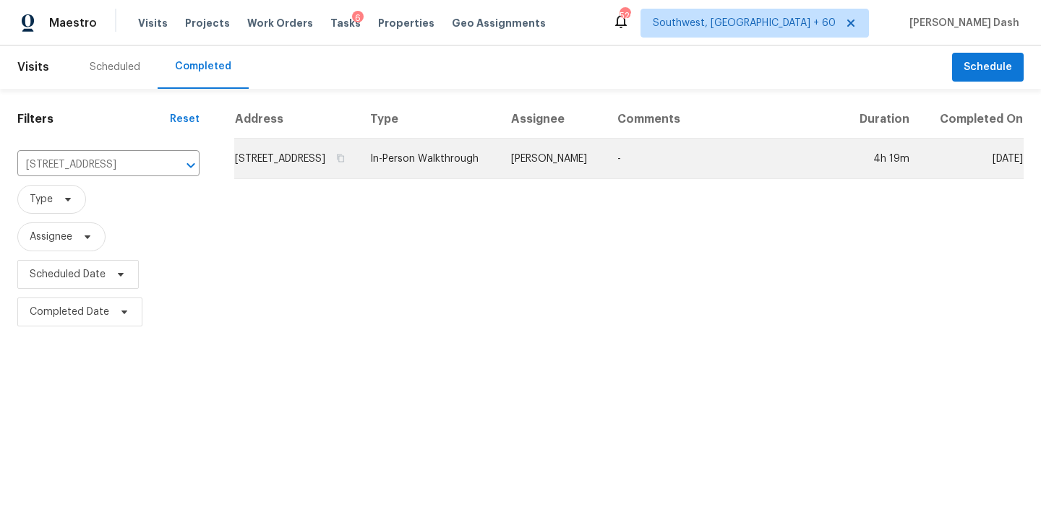
click at [541, 156] on td "Carmen Childs" at bounding box center [552, 159] width 106 height 40
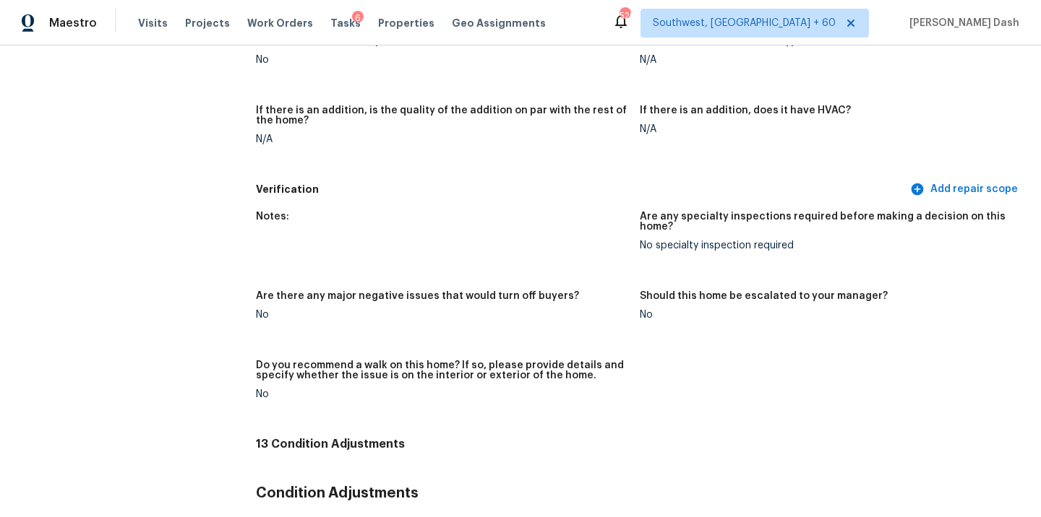
scroll to position [3189, 0]
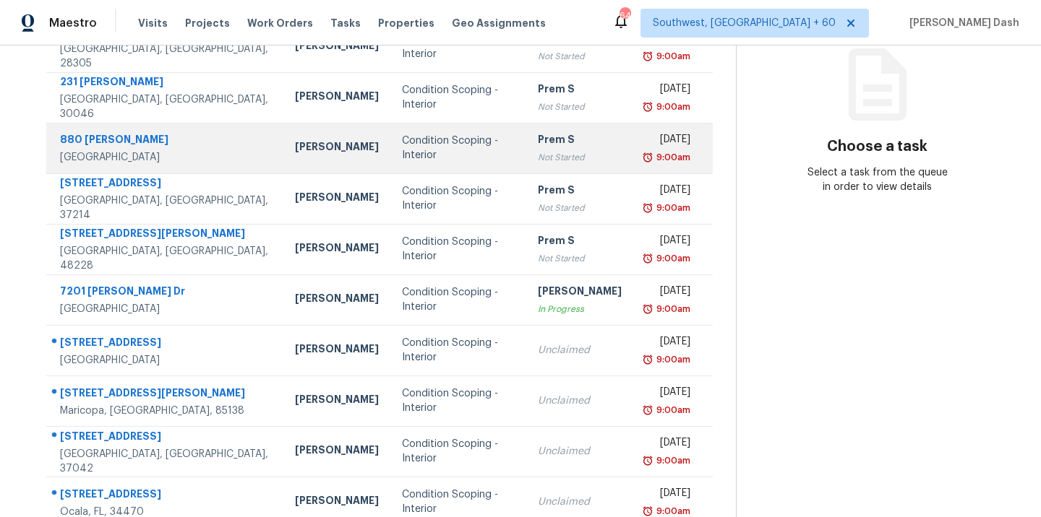
scroll to position [235, 0]
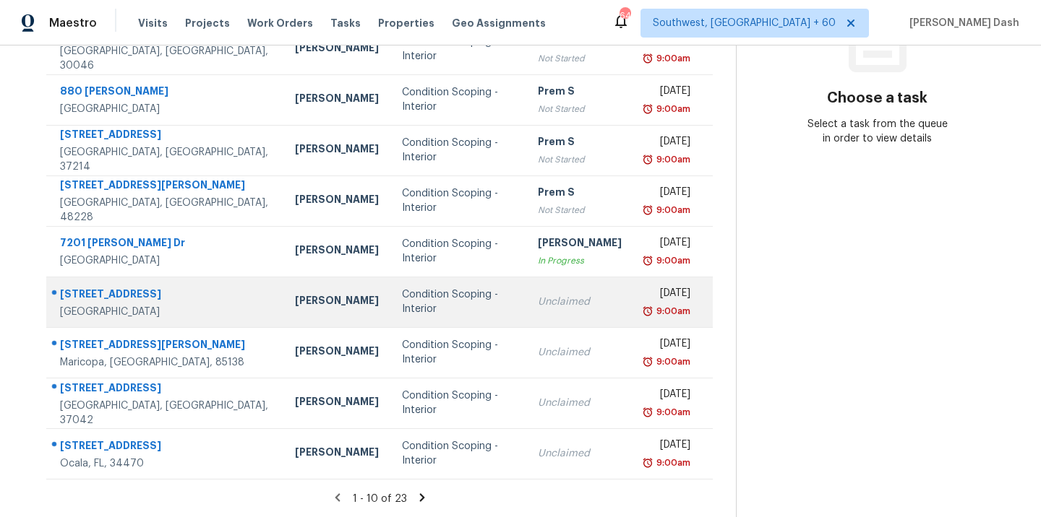
click at [402, 299] on div "Condition Scoping - Interior" at bounding box center [458, 302] width 113 height 29
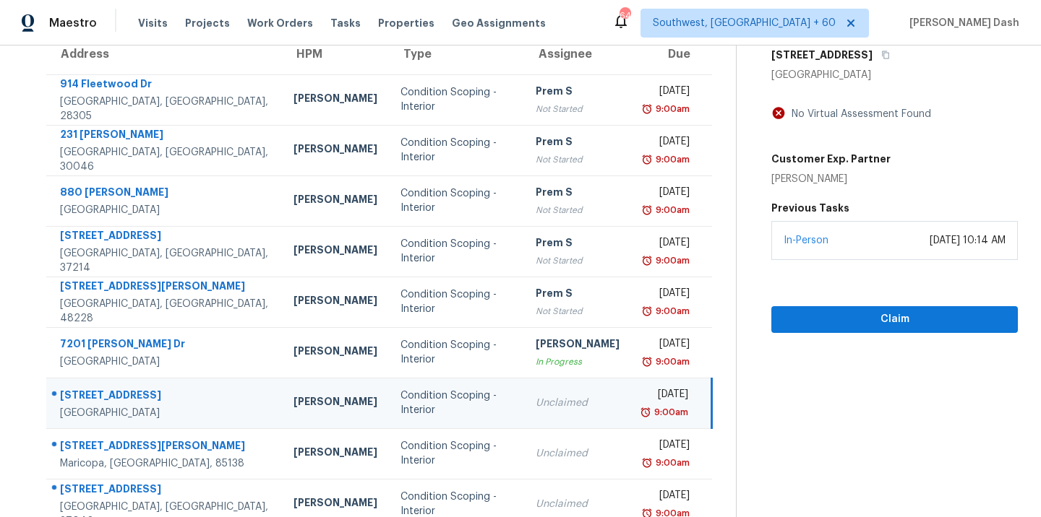
scroll to position [0, 0]
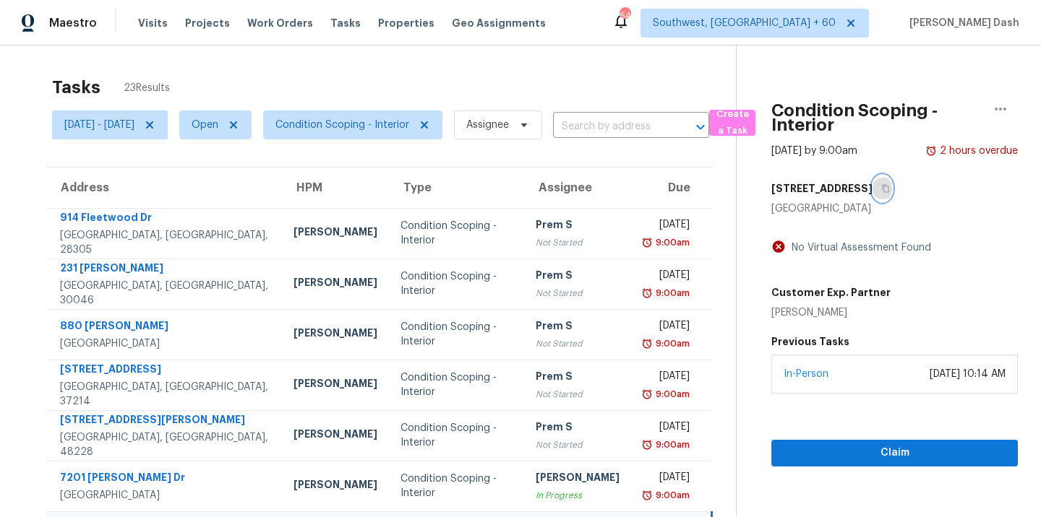
click at [881, 190] on icon "button" at bounding box center [885, 188] width 9 height 9
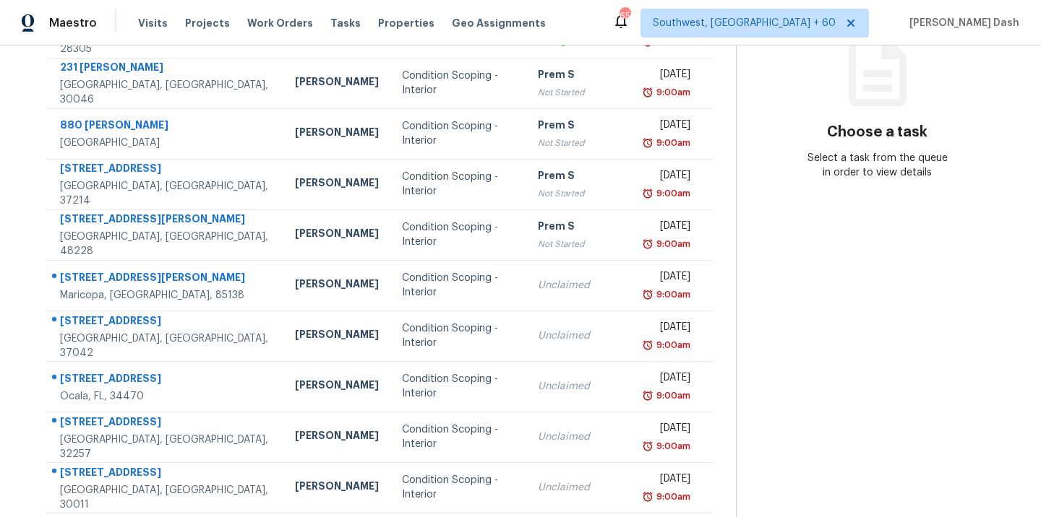
scroll to position [204, 0]
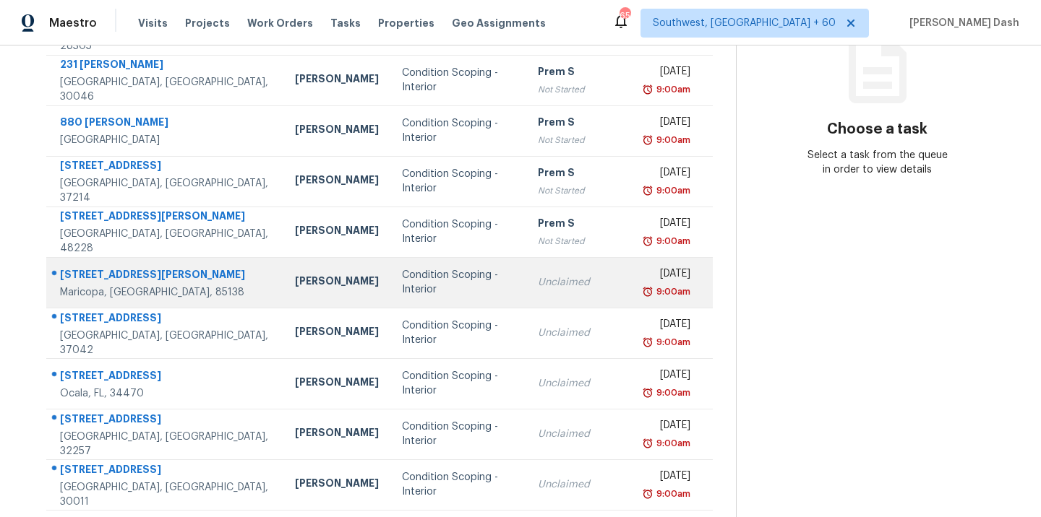
click at [316, 274] on div "[PERSON_NAME]" at bounding box center [337, 283] width 84 height 18
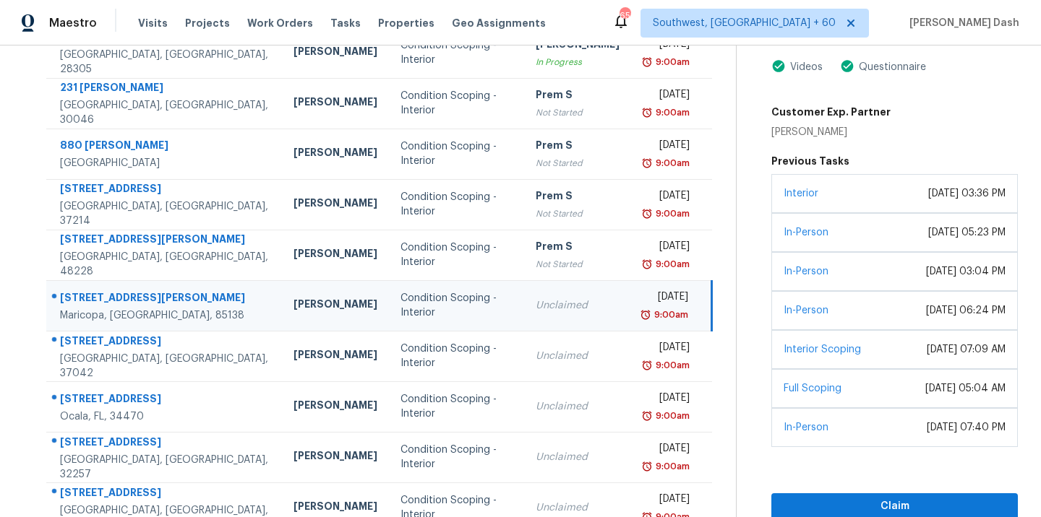
scroll to position [105, 0]
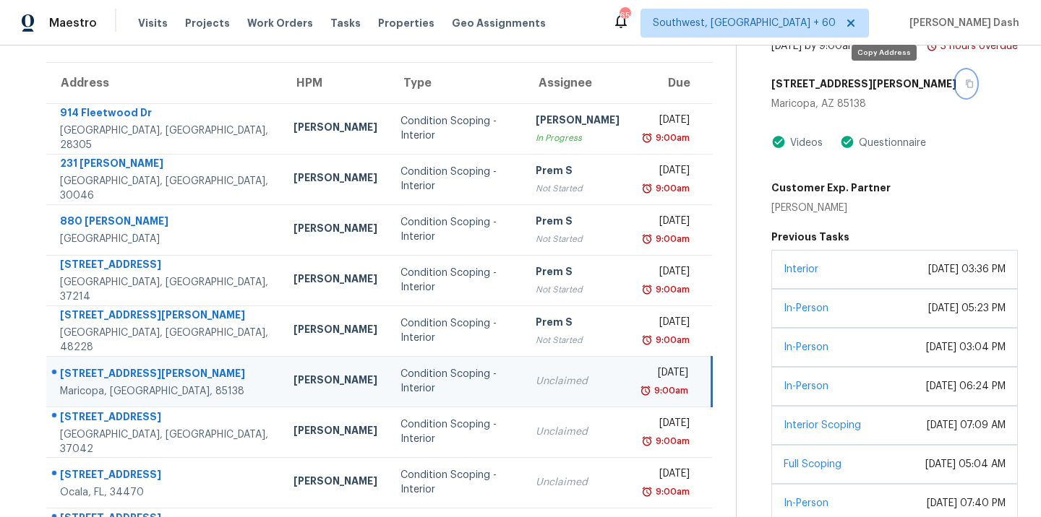
click at [966, 87] on icon "button" at bounding box center [969, 84] width 7 height 8
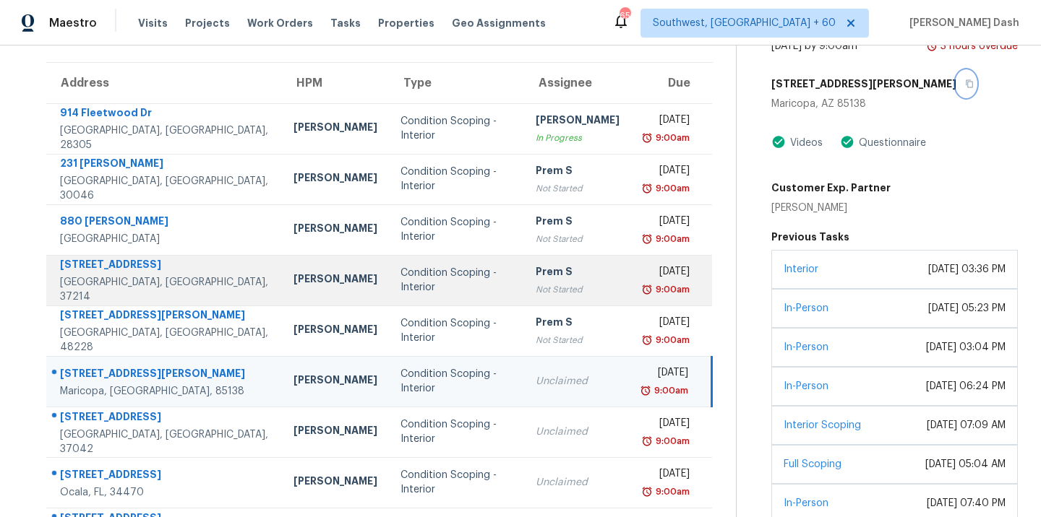
scroll to position [230, 0]
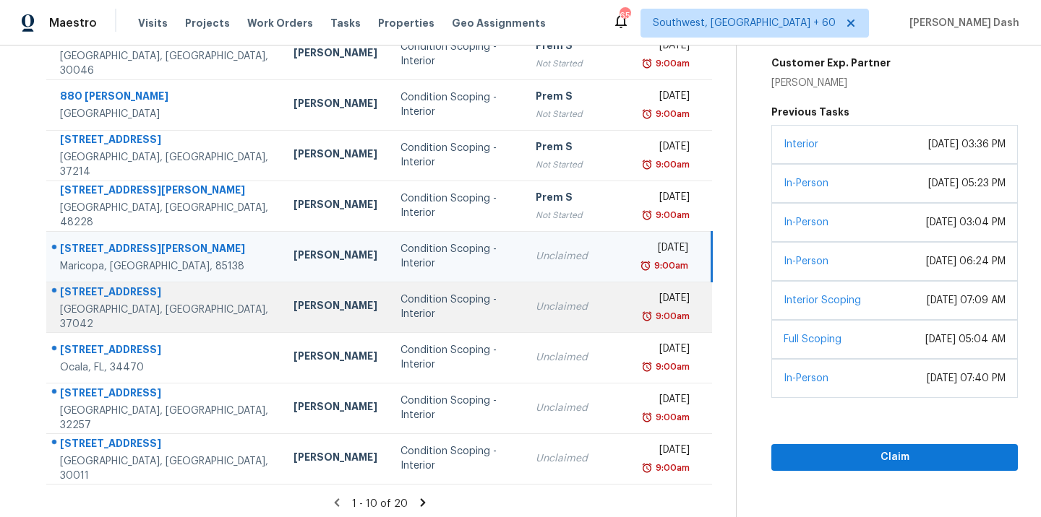
click at [524, 304] on td "Unclaimed" at bounding box center [577, 307] width 107 height 51
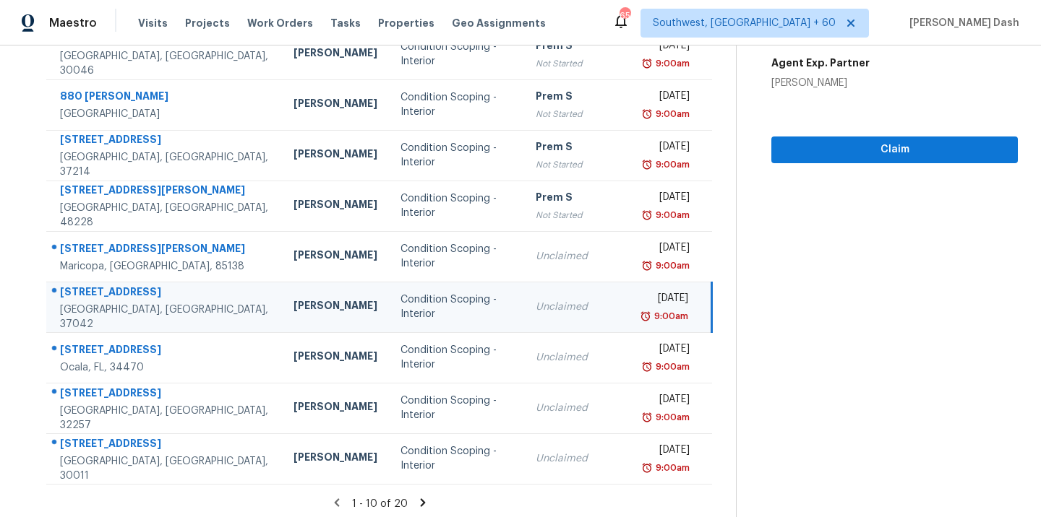
scroll to position [66, 0]
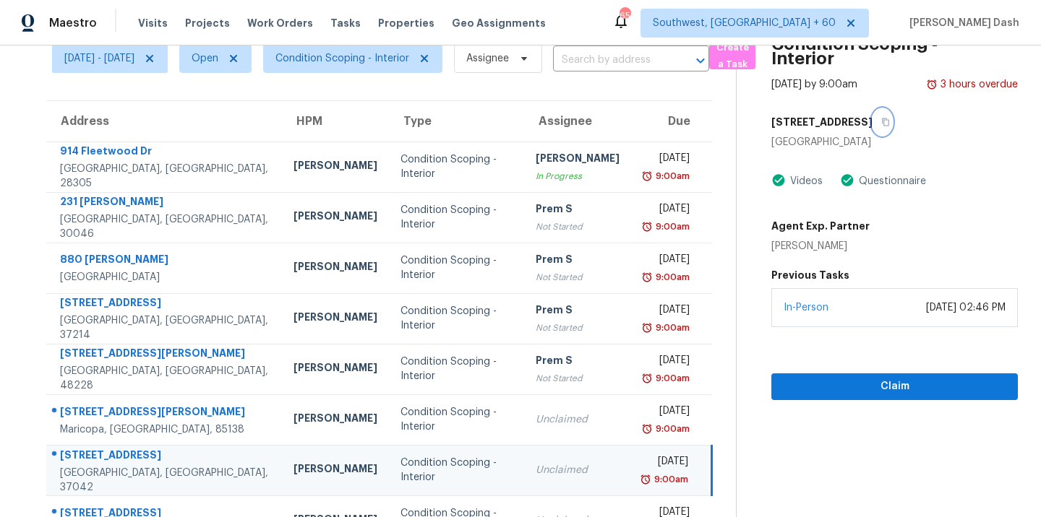
click at [891, 132] on button "button" at bounding box center [882, 122] width 20 height 26
